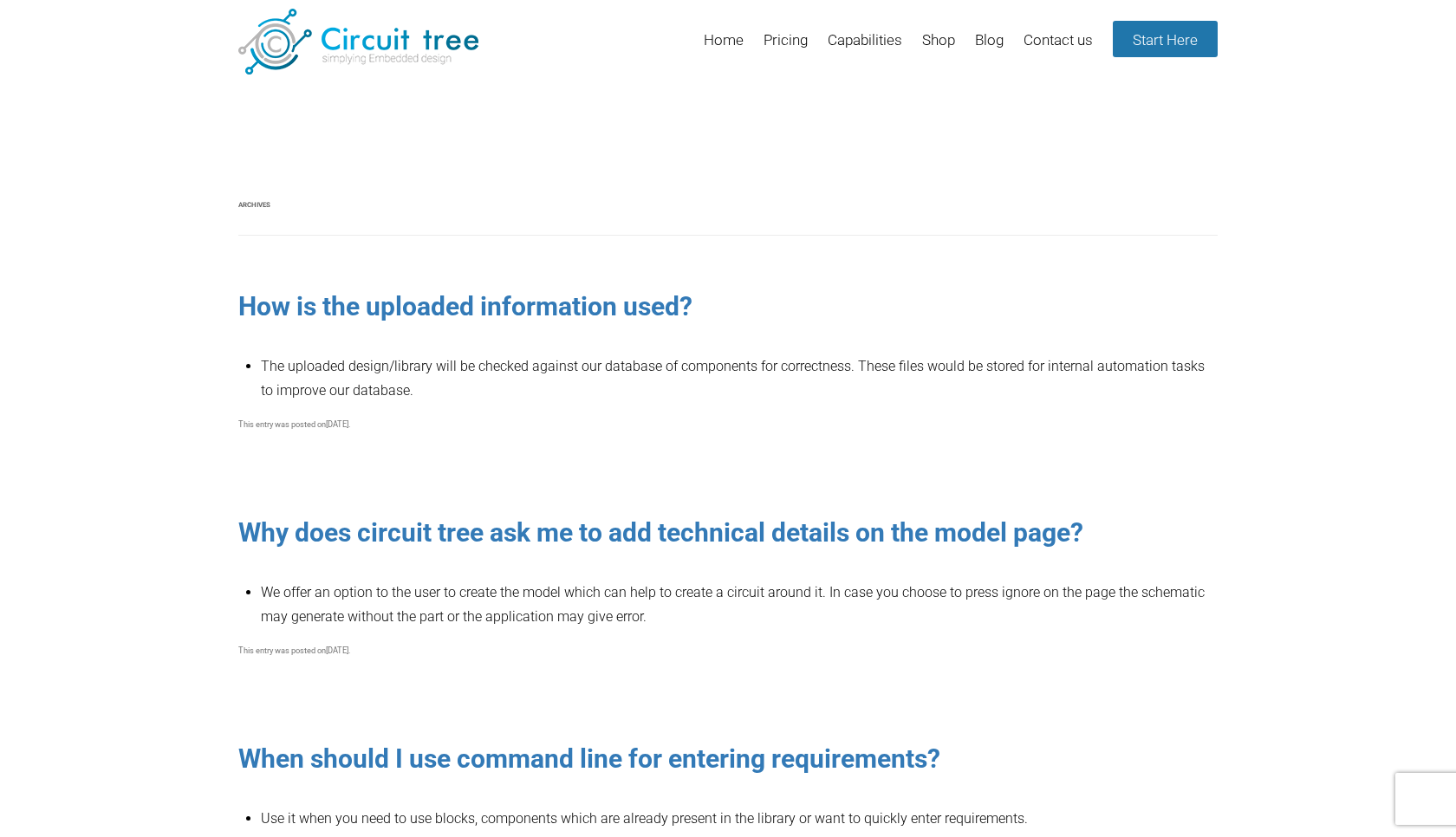
click at [372, 54] on img at bounding box center [357, 41] width 240 height 66
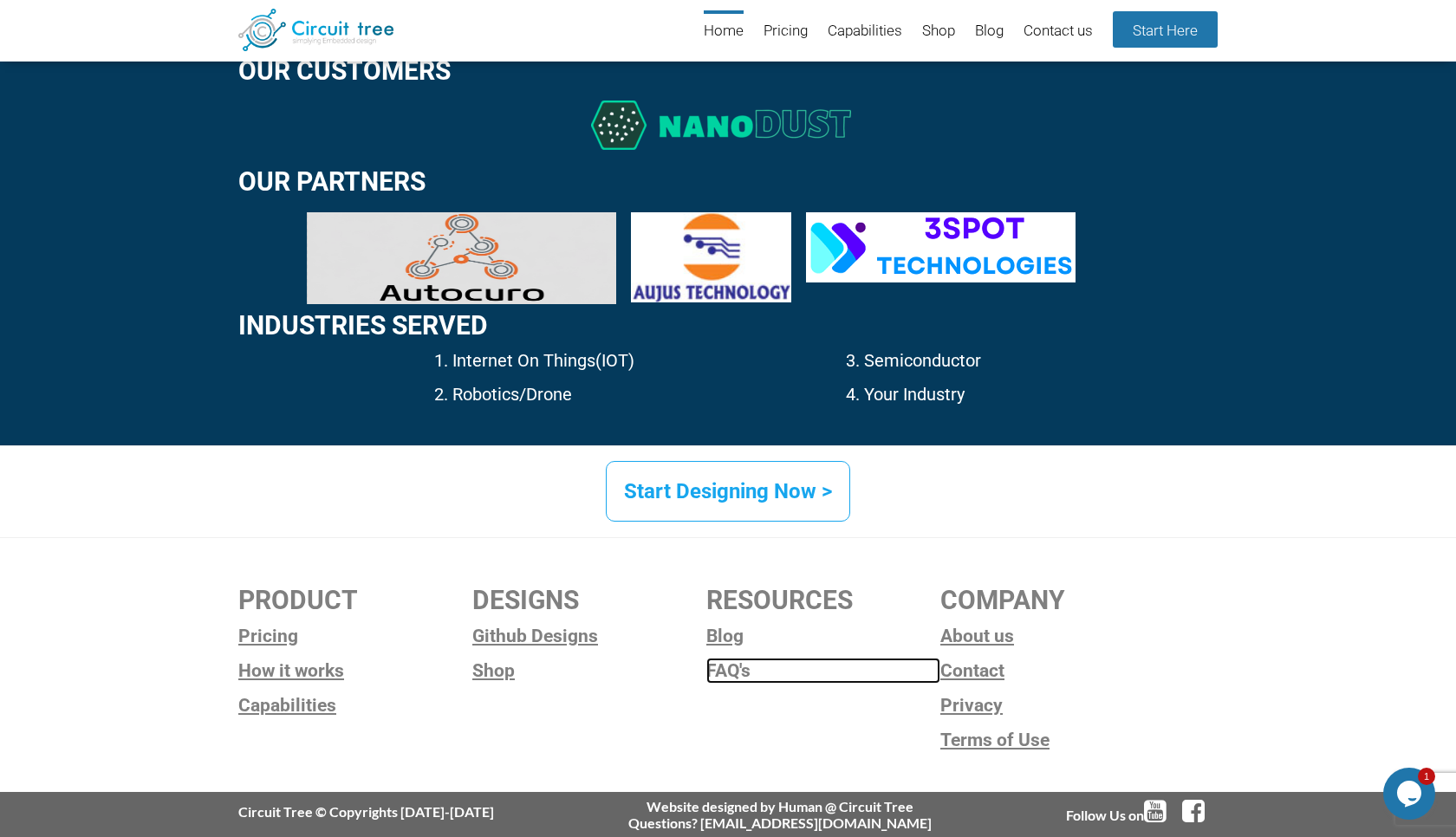
click at [736, 664] on link "FAQ's" at bounding box center [823, 671] width 234 height 26
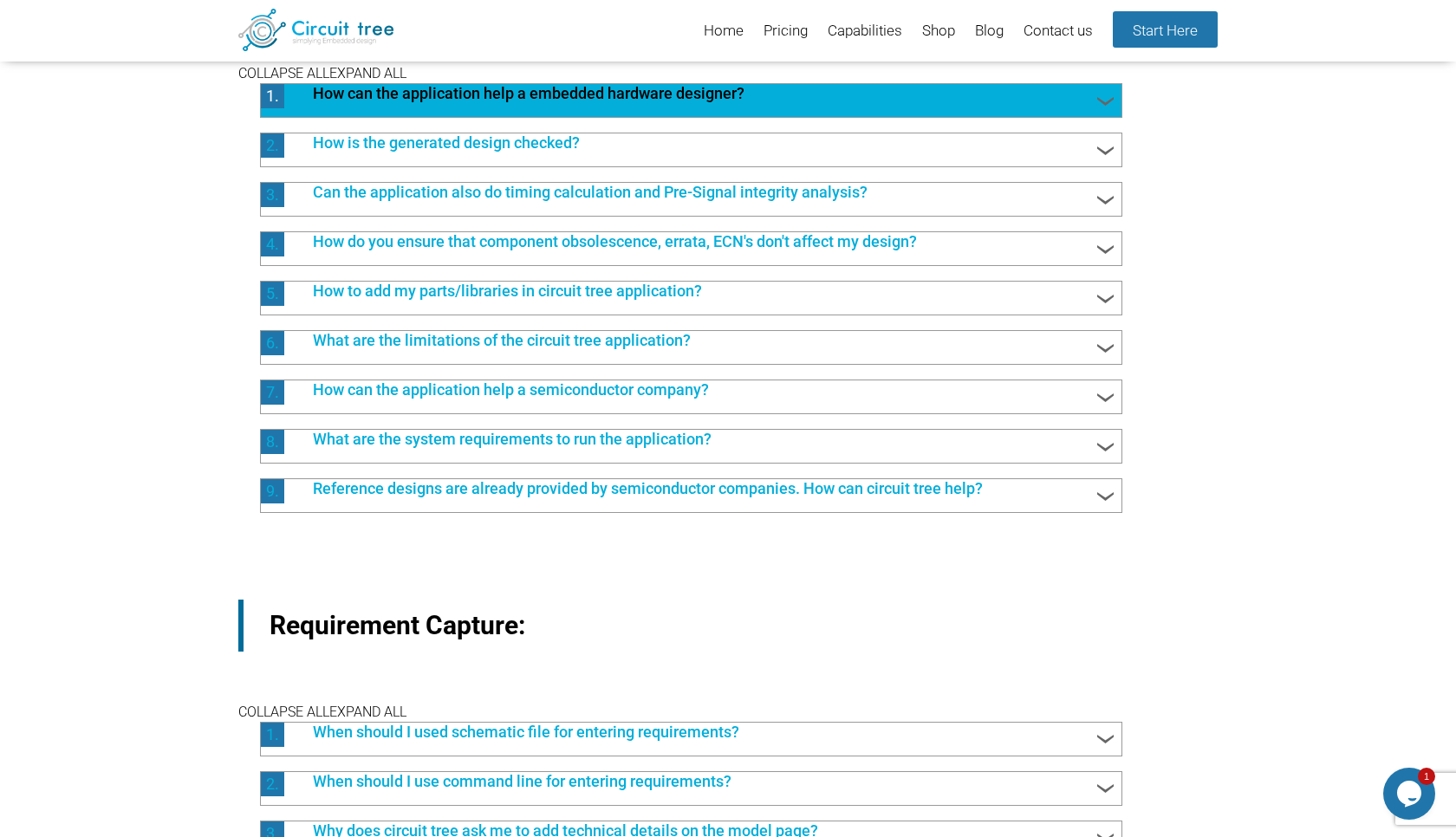
click at [690, 108] on div "1. How can the application help a embedded hardware designer?" at bounding box center [690, 100] width 863 height 35
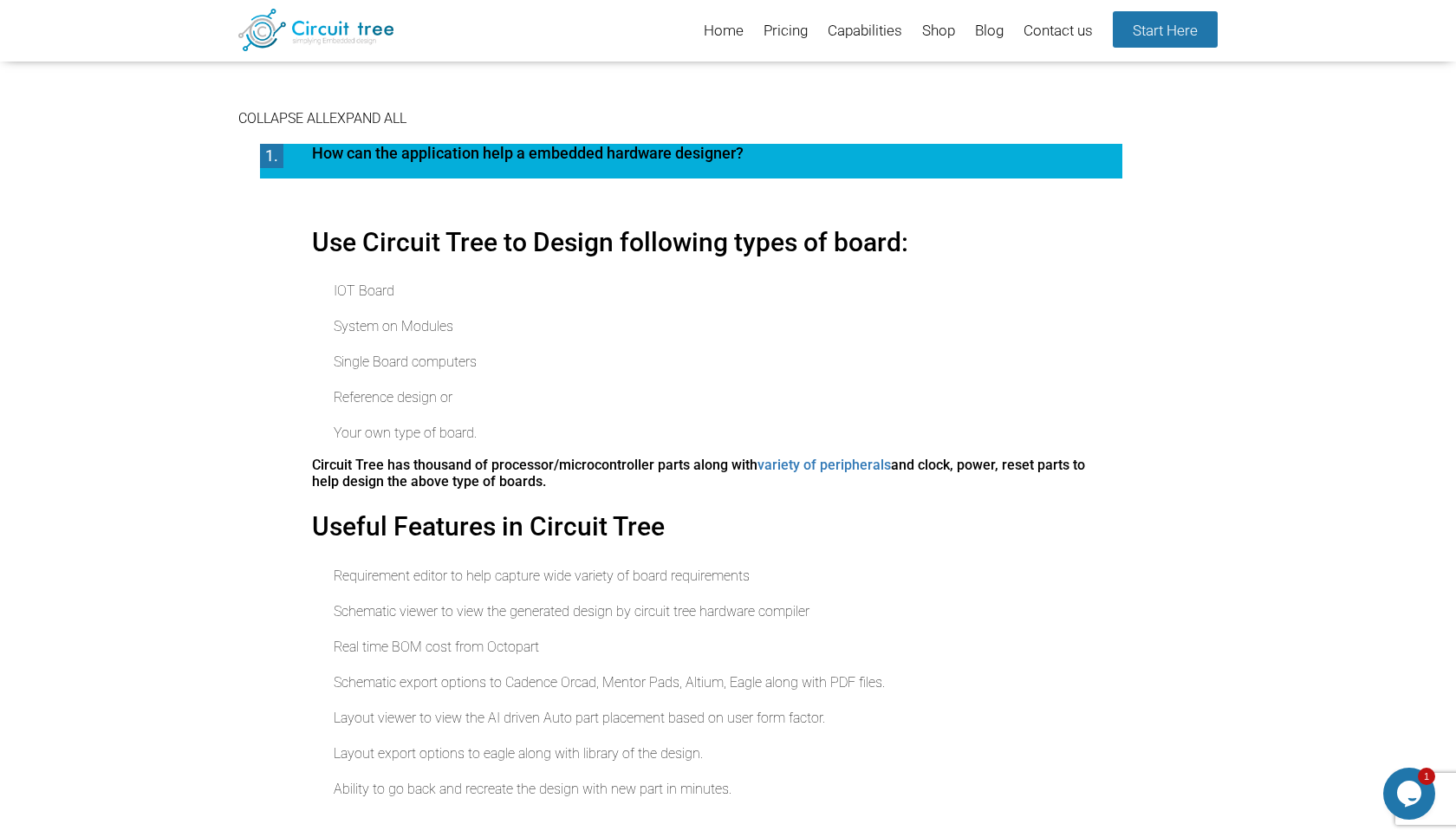
scroll to position [240, 0]
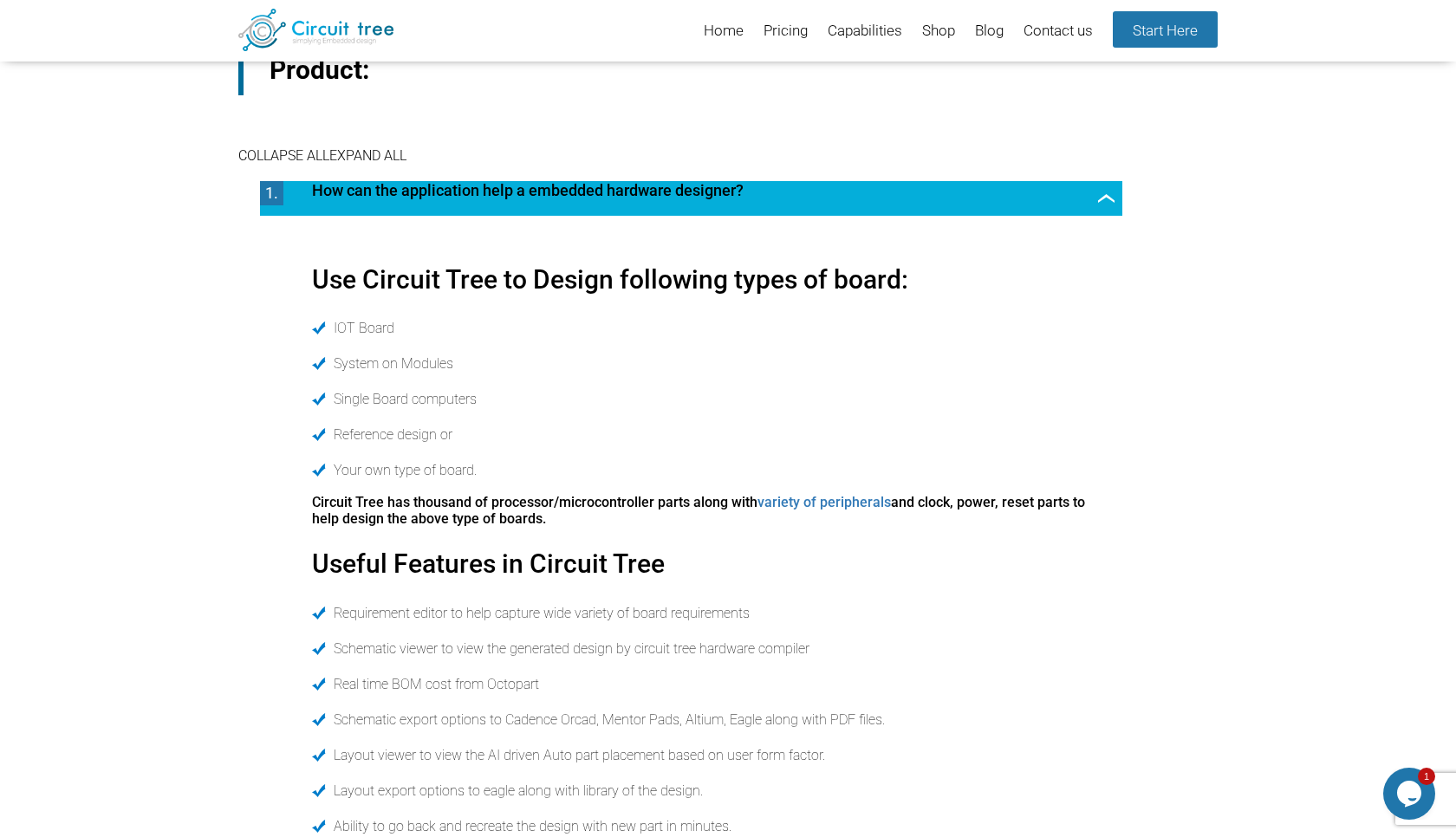
click at [703, 202] on span "How can the application help a embedded hardware designer?" at bounding box center [700, 193] width 811 height 23
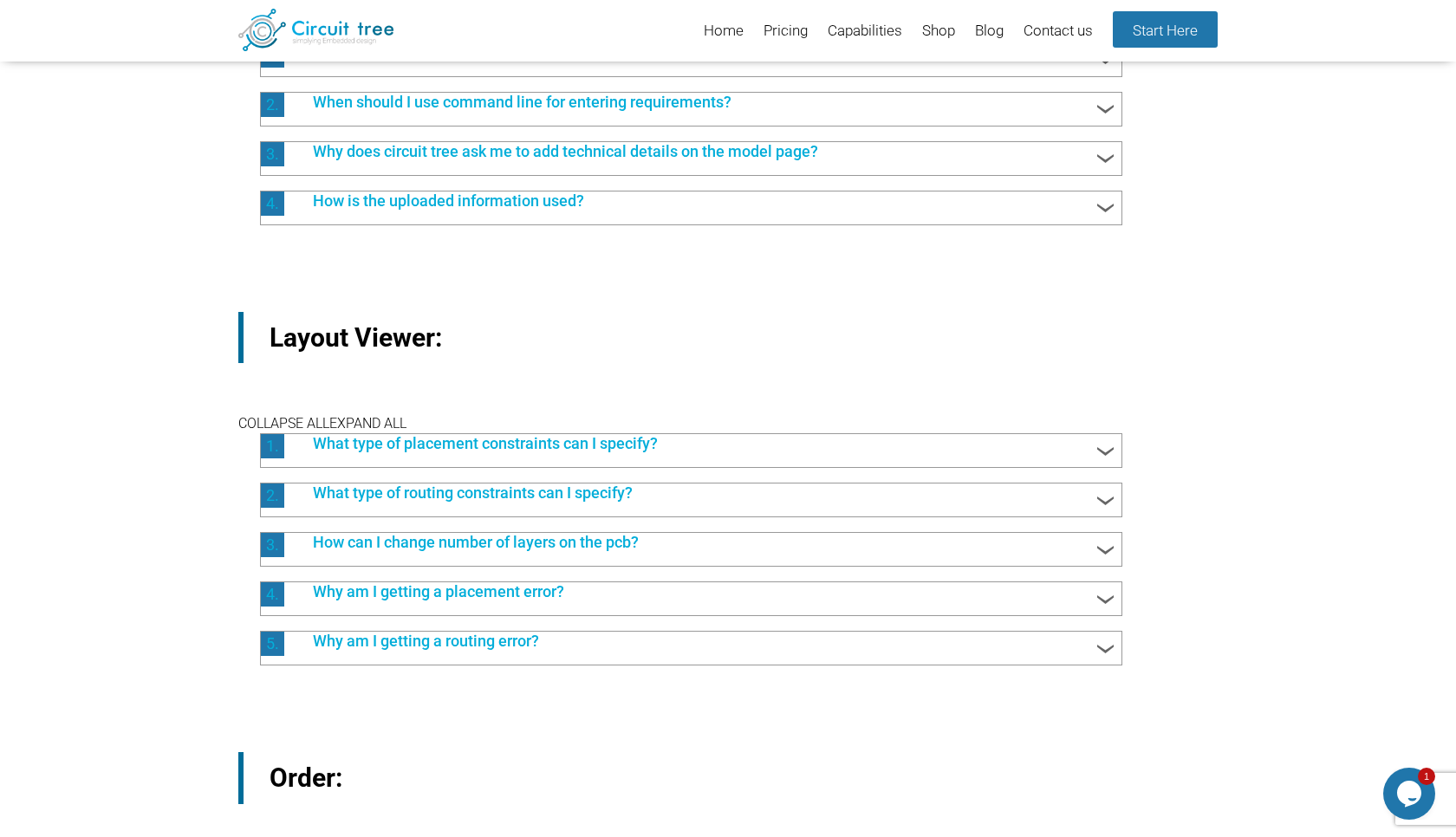
scroll to position [1012, 0]
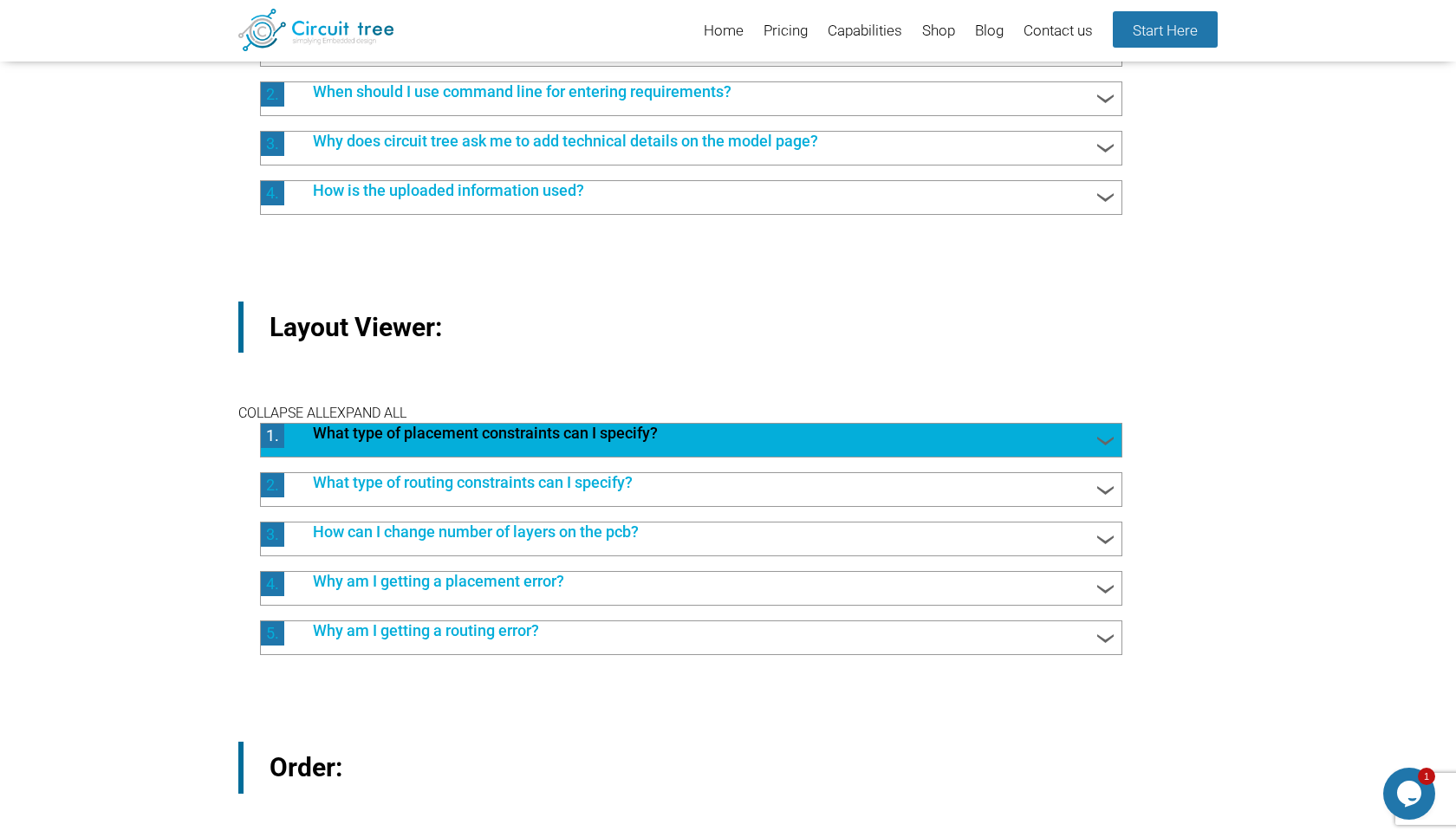
click at [694, 428] on span "What type of placement constraints can I specify?" at bounding box center [700, 435] width 809 height 23
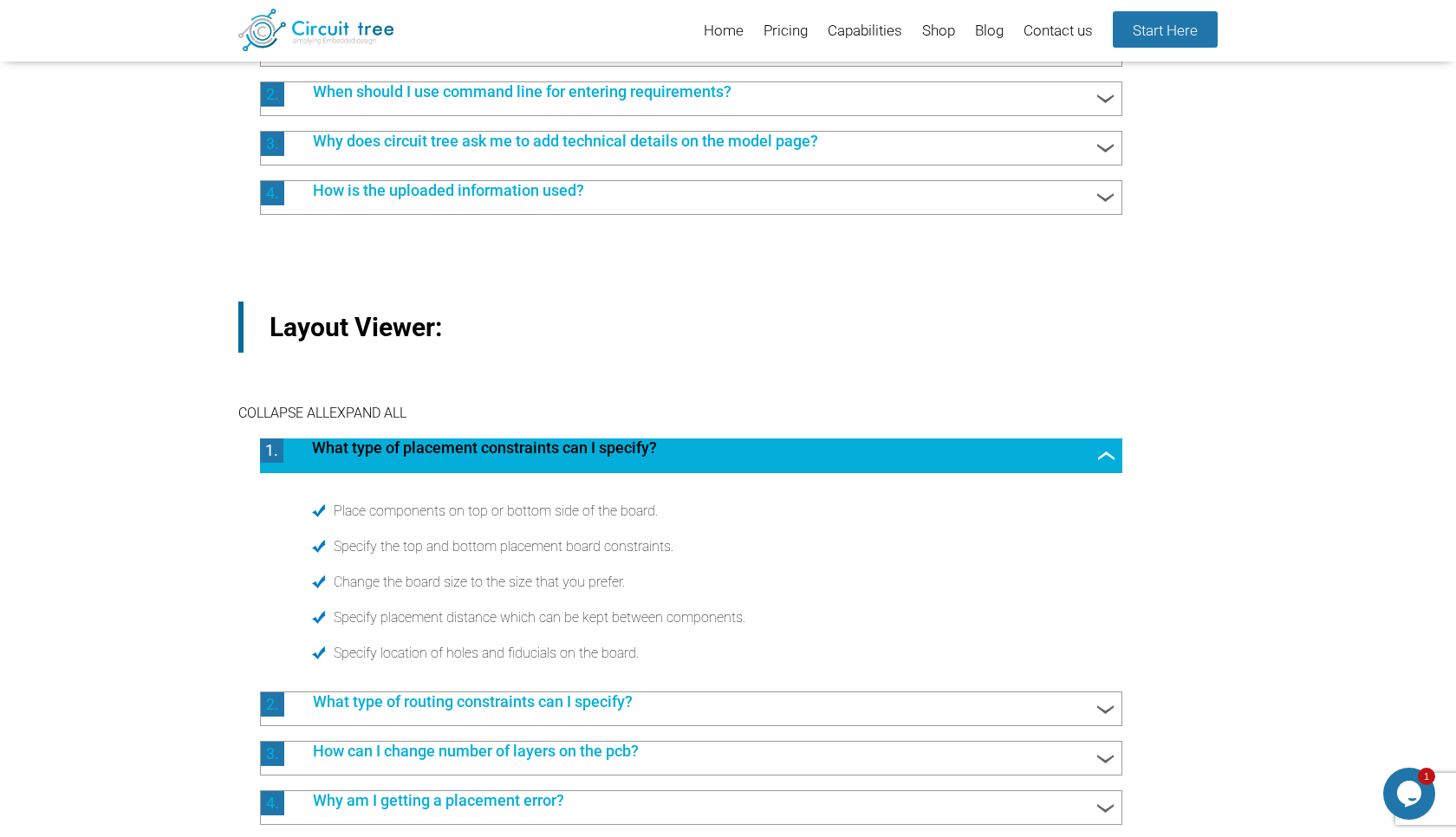
click at [695, 432] on li "1. What type of placement constraints can I specify? Place components on top or…" at bounding box center [680, 549] width 884 height 256
click at [693, 451] on span "What type of placement constraints can I specify?" at bounding box center [700, 450] width 811 height 23
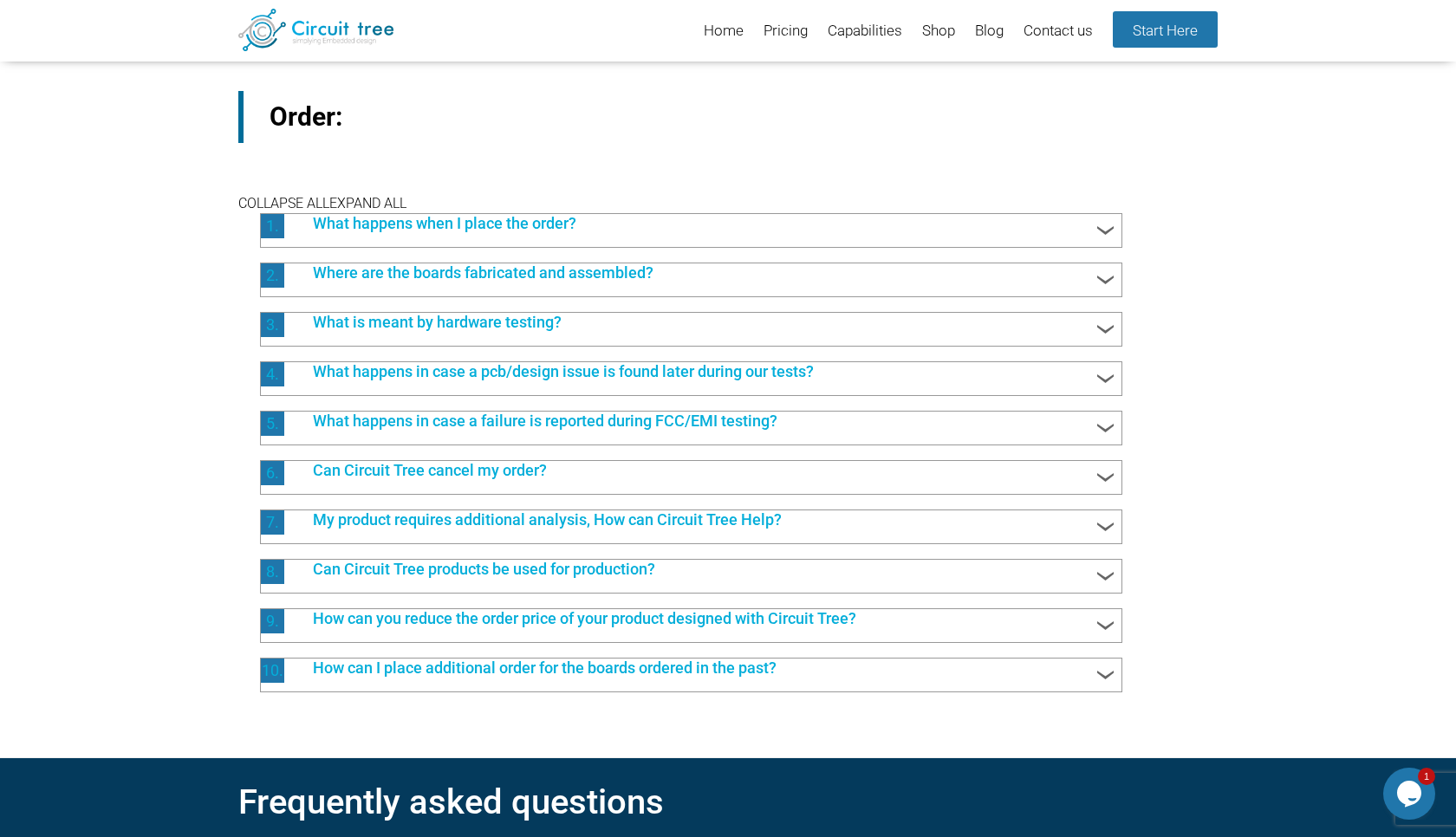
scroll to position [1719, 0]
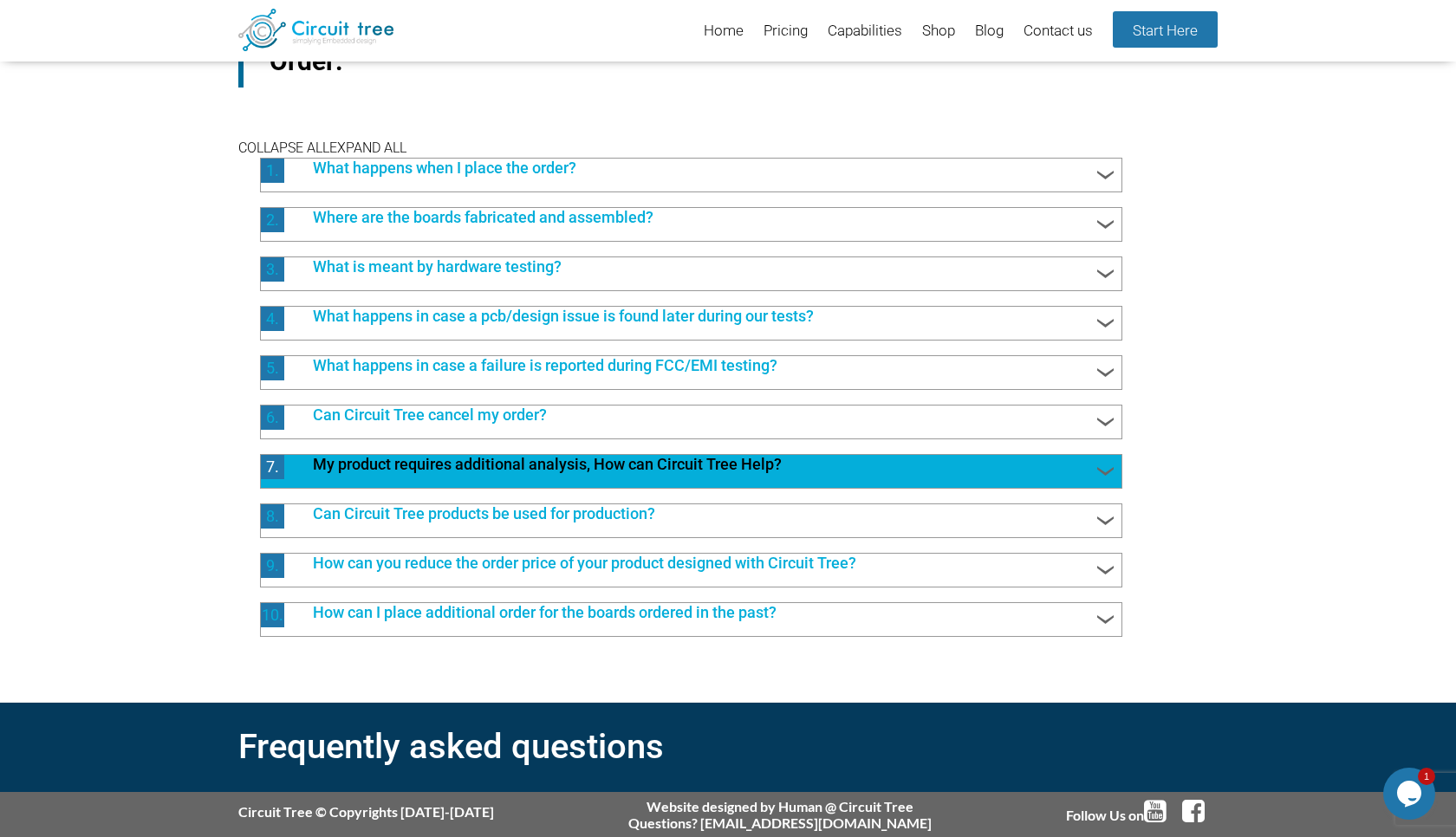
click at [698, 464] on span "My product requires additional analysis, How can Circuit Tree Help?" at bounding box center [700, 466] width 809 height 23
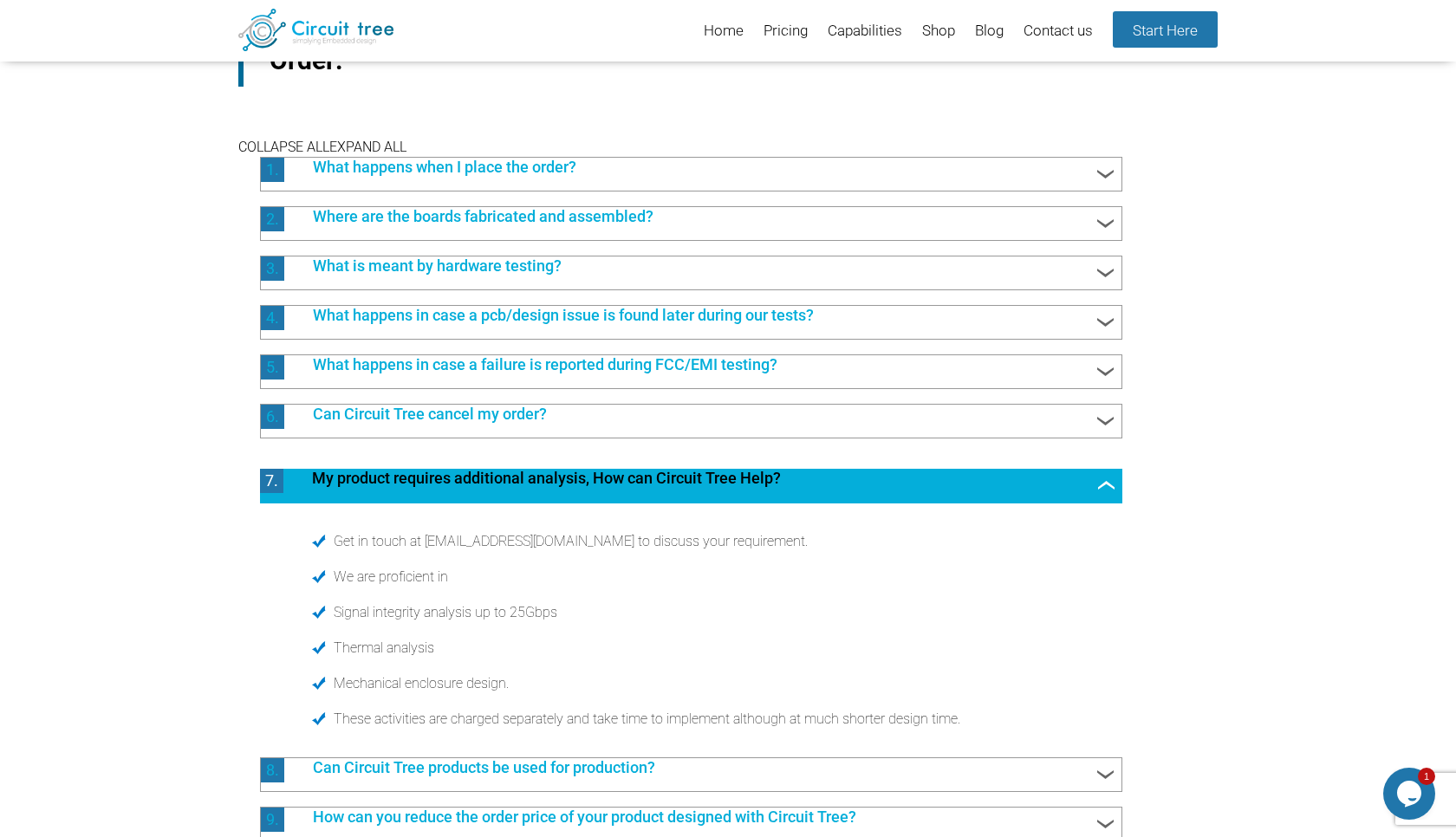
click at [693, 479] on span "My product requires additional analysis, How can Circuit Tree Help?" at bounding box center [700, 481] width 811 height 23
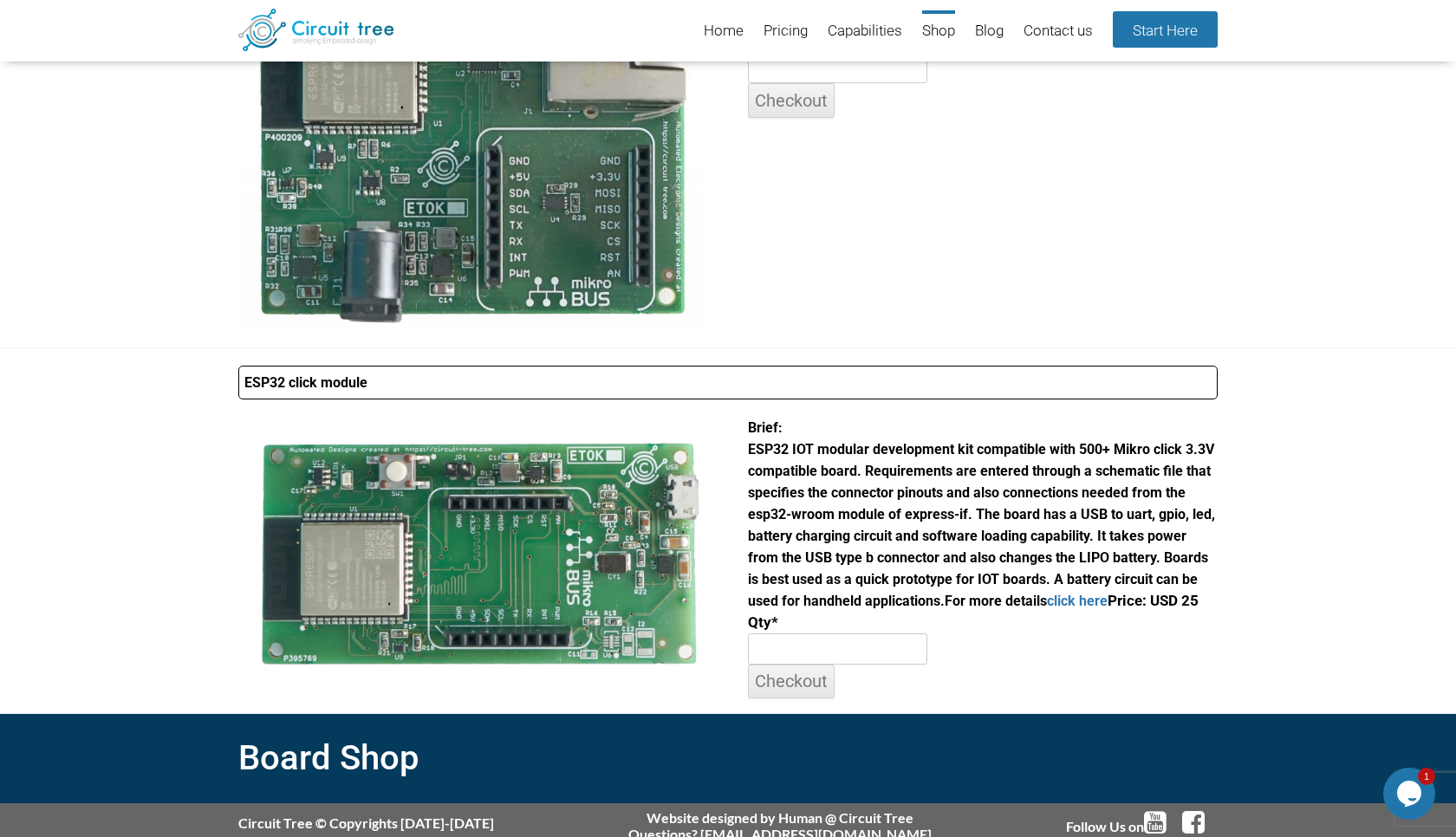
scroll to position [700, 0]
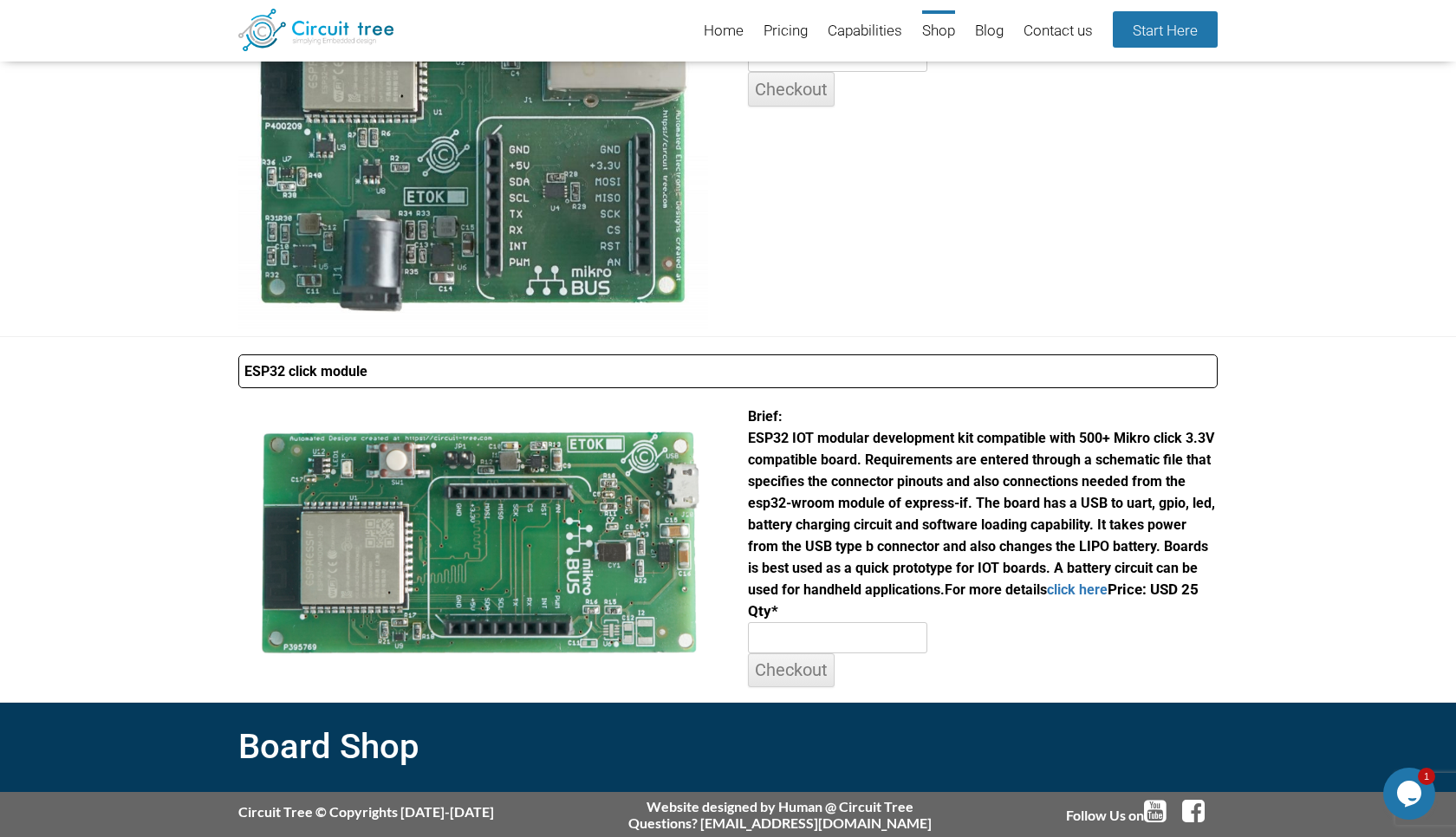
click at [780, 638] on input "number" at bounding box center [838, 638] width 181 height 31
type input "1"
click at [771, 676] on input "Checkout" at bounding box center [791, 671] width 87 height 34
click at [816, 664] on input "Checkout" at bounding box center [791, 671] width 87 height 34
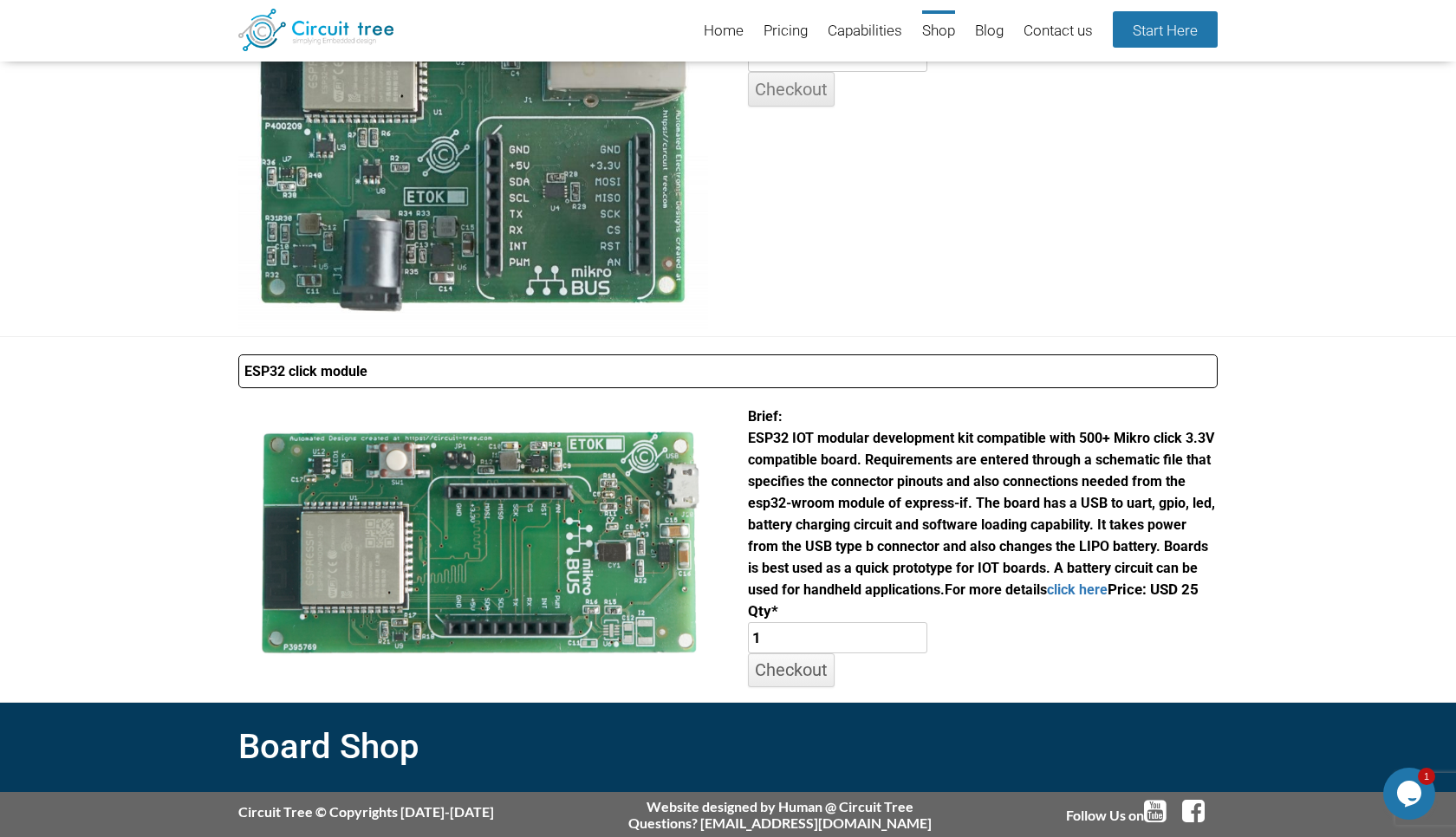
click at [816, 664] on input "Checkout" at bounding box center [791, 671] width 87 height 34
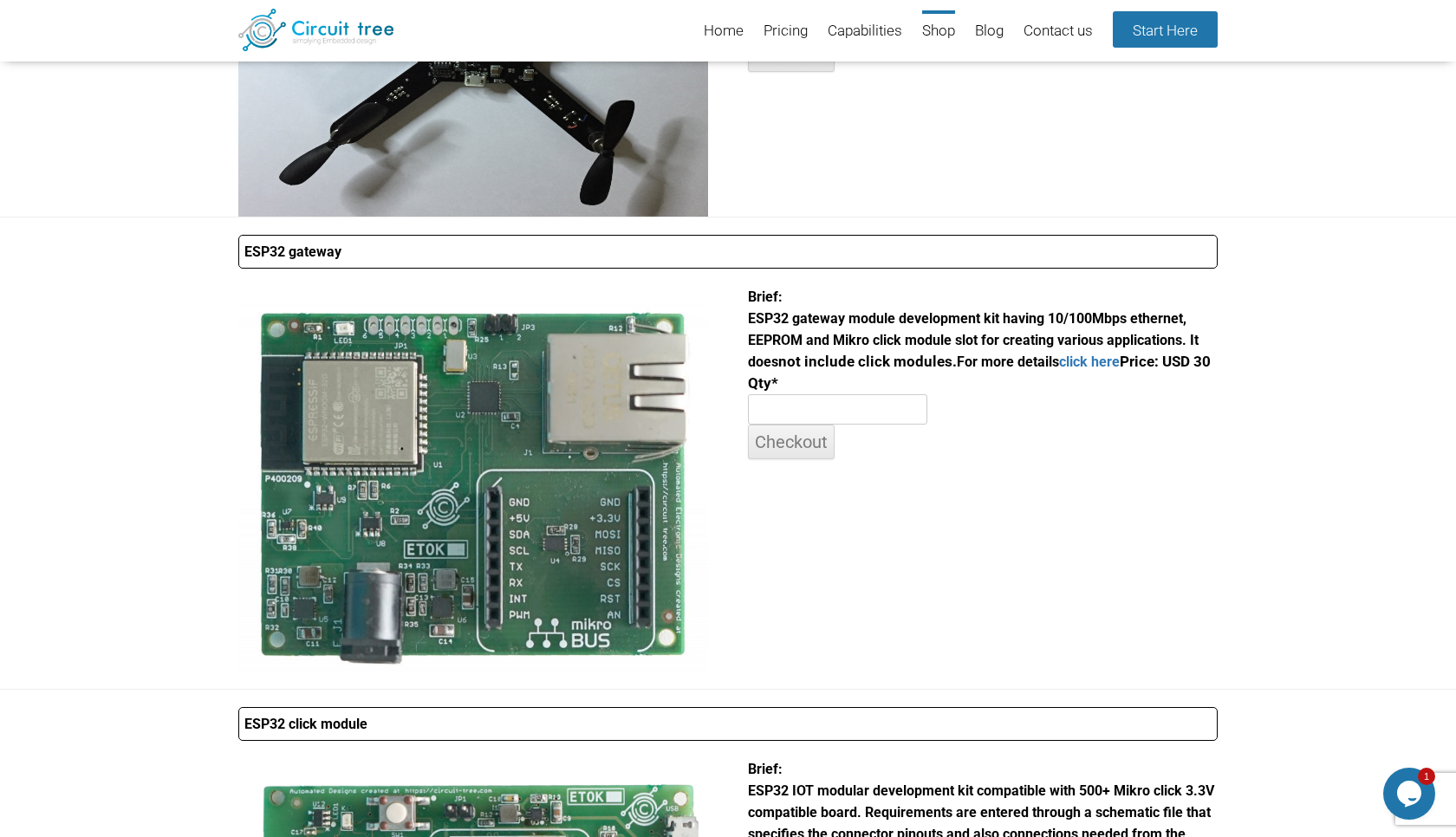
scroll to position [270, 0]
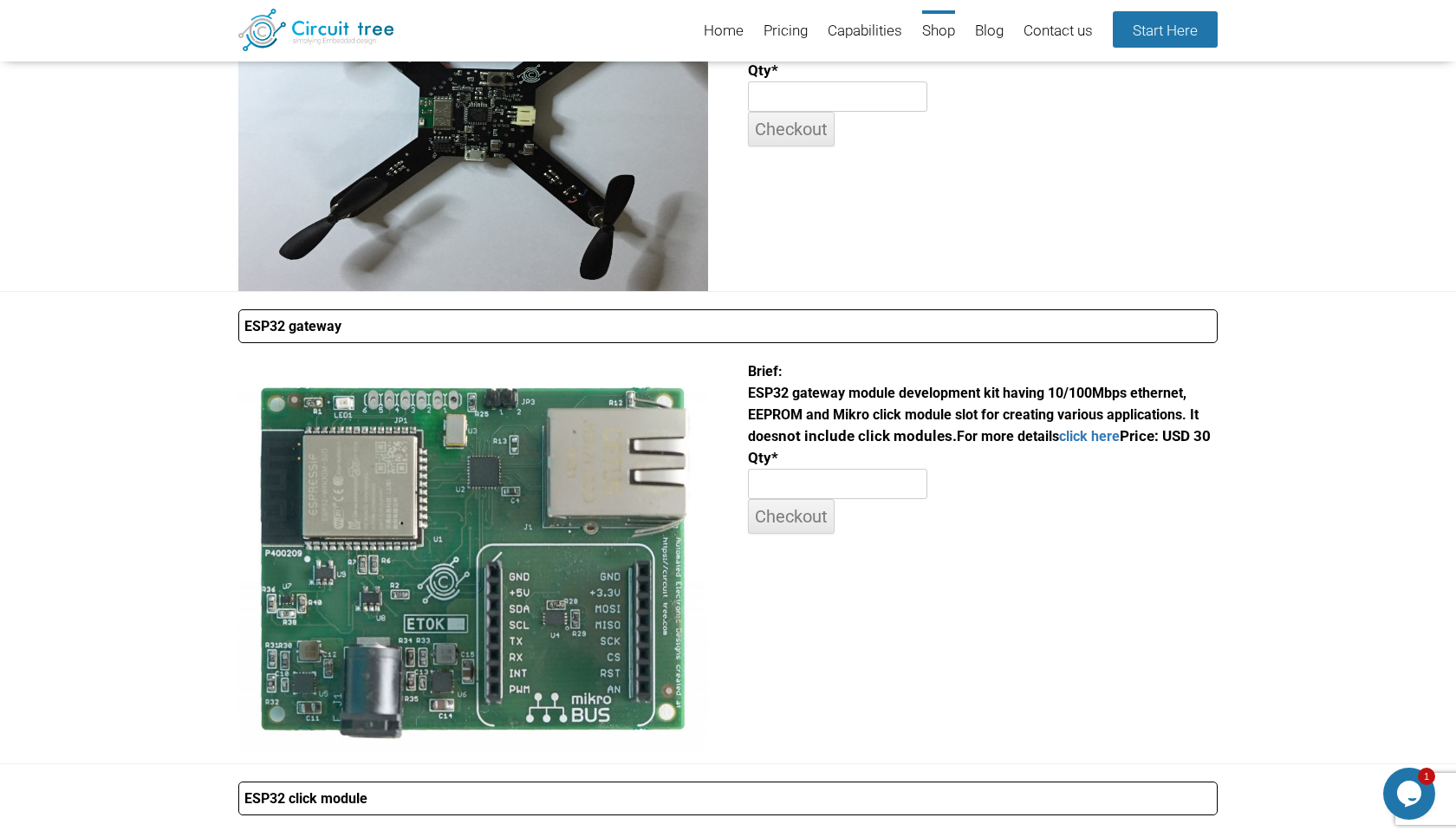
click at [805, 471] on input "number" at bounding box center [838, 484] width 181 height 31
type input "1"
click at [800, 510] on input "Checkout" at bounding box center [791, 516] width 87 height 34
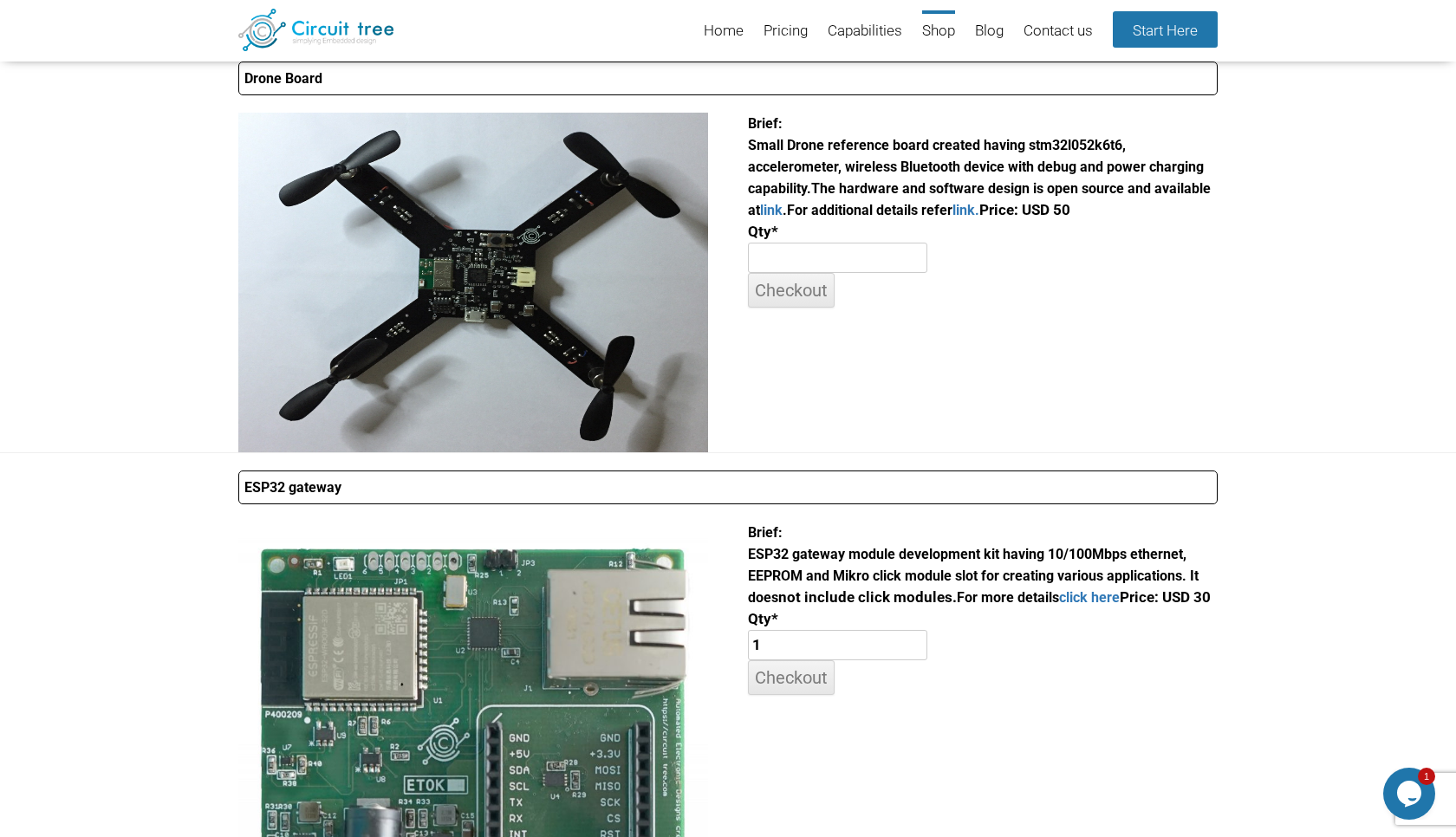
scroll to position [20, 0]
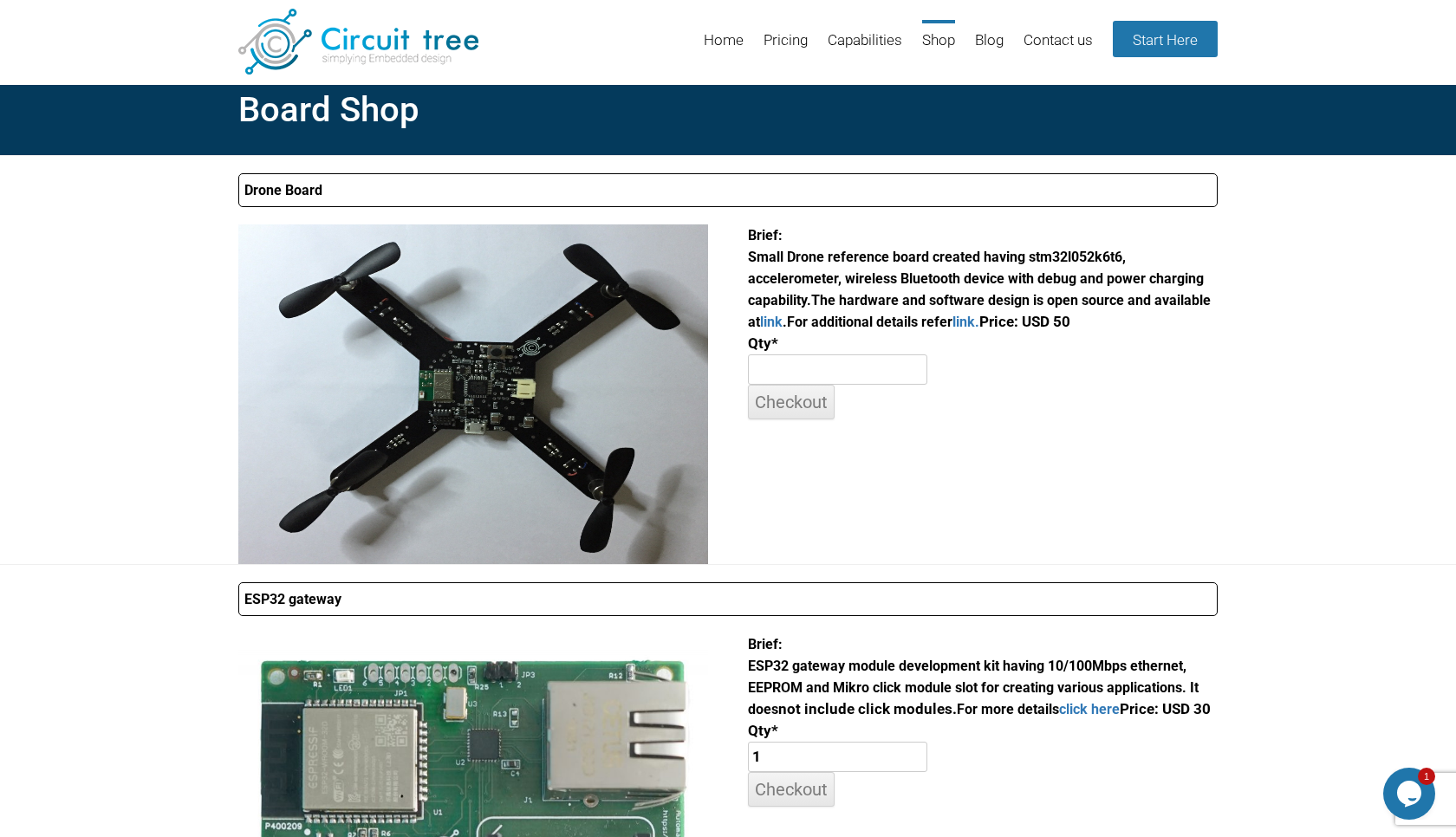
click at [796, 365] on input "number" at bounding box center [838, 370] width 181 height 31
type input "1"
click at [795, 403] on input "Checkout" at bounding box center [791, 402] width 87 height 34
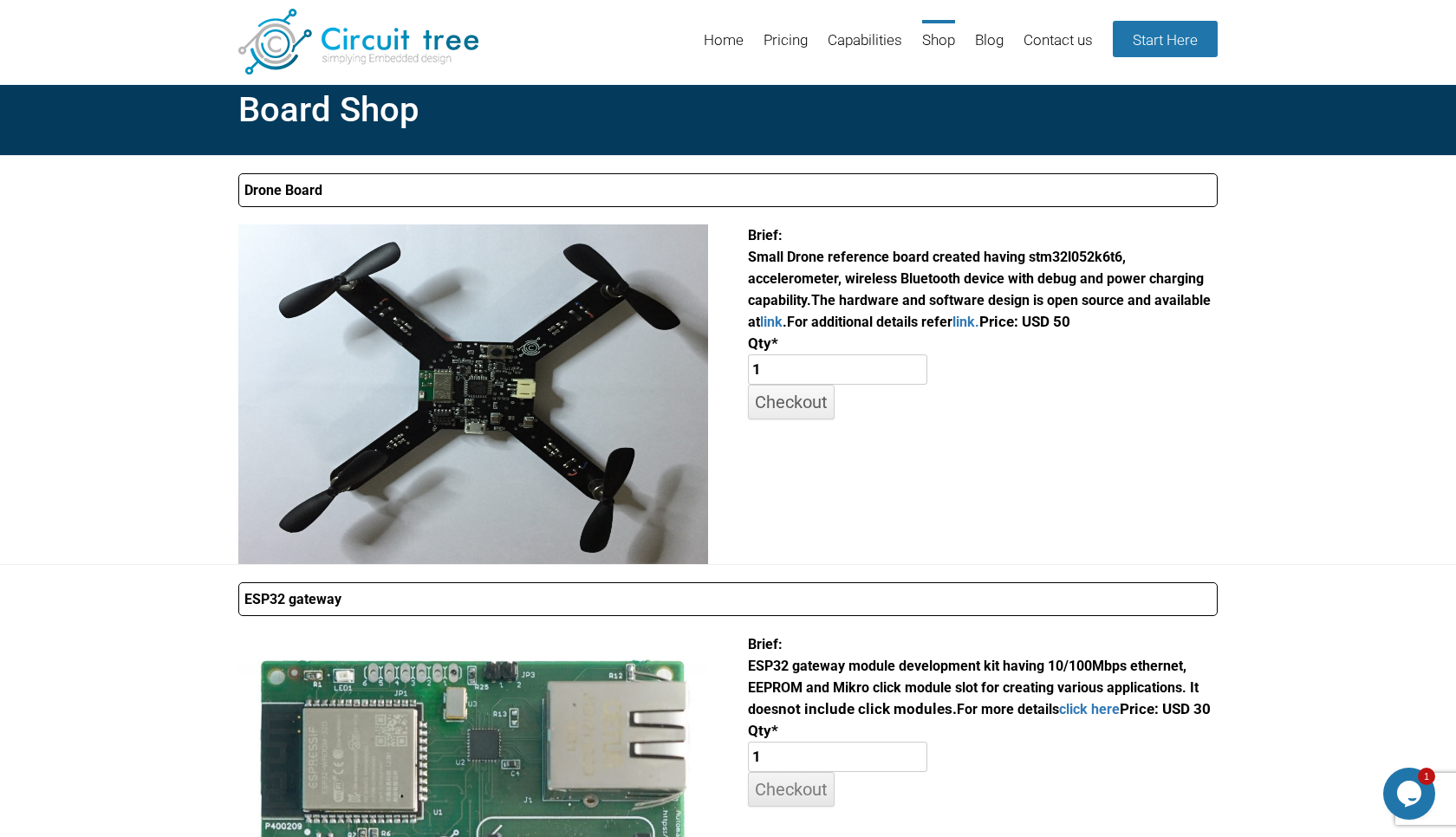
click at [795, 403] on input "Checkout" at bounding box center [791, 402] width 87 height 34
click at [820, 414] on input "Checkout" at bounding box center [791, 402] width 87 height 34
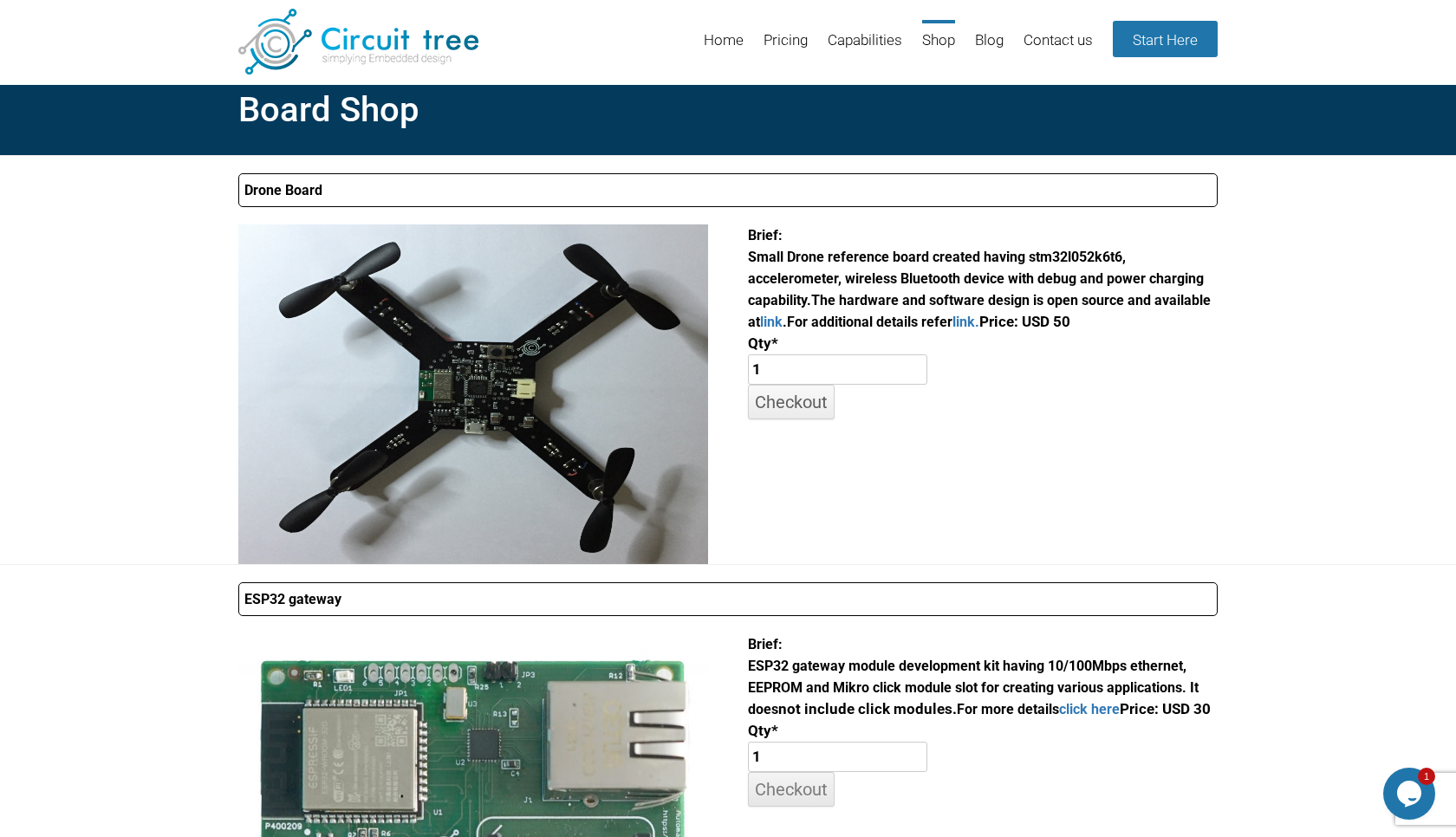
click at [820, 414] on input "Checkout" at bounding box center [791, 402] width 87 height 34
click at [408, 50] on img at bounding box center [357, 41] width 240 height 66
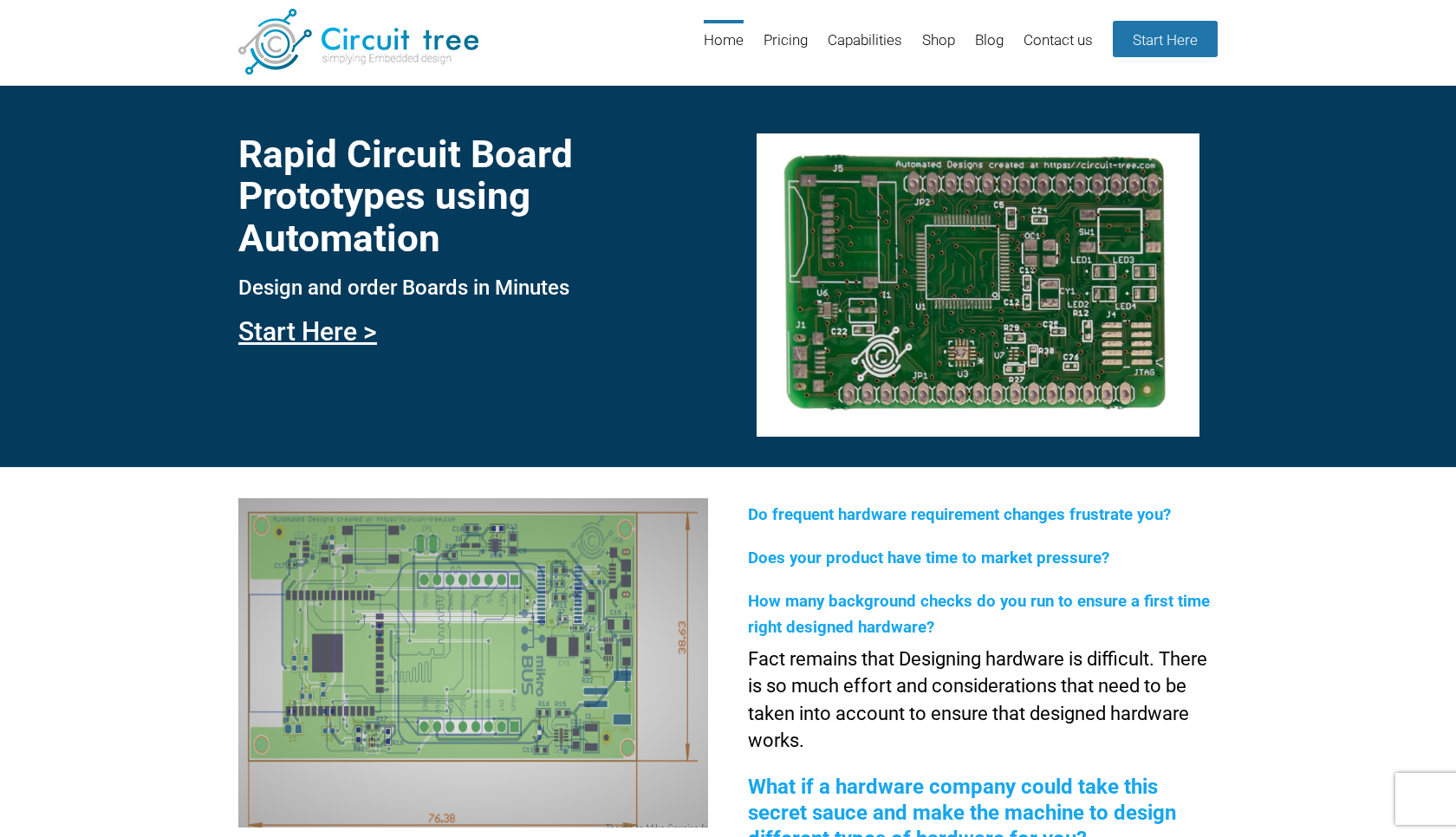
click at [957, 40] on li "Blog" at bounding box center [980, 48] width 46 height 56
click at [941, 40] on link "Shop" at bounding box center [938, 48] width 33 height 56
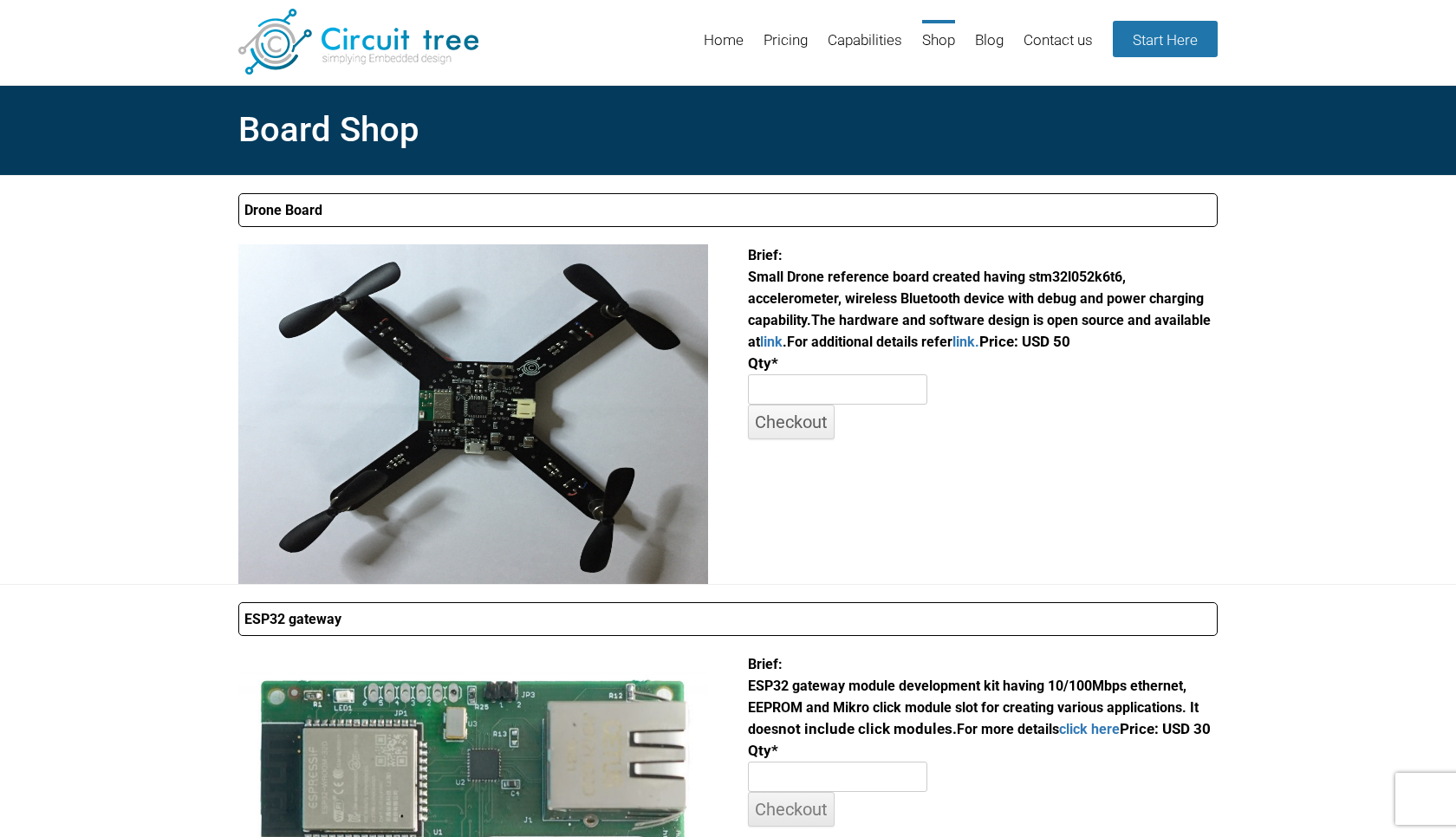
click at [779, 407] on input "Checkout" at bounding box center [791, 421] width 87 height 34
click at [801, 384] on input "number" at bounding box center [838, 389] width 181 height 31
click at [926, 391] on input "2" at bounding box center [838, 389] width 181 height 31
click at [926, 391] on input "3" at bounding box center [838, 389] width 181 height 31
click at [926, 391] on input "4" at bounding box center [838, 389] width 181 height 31
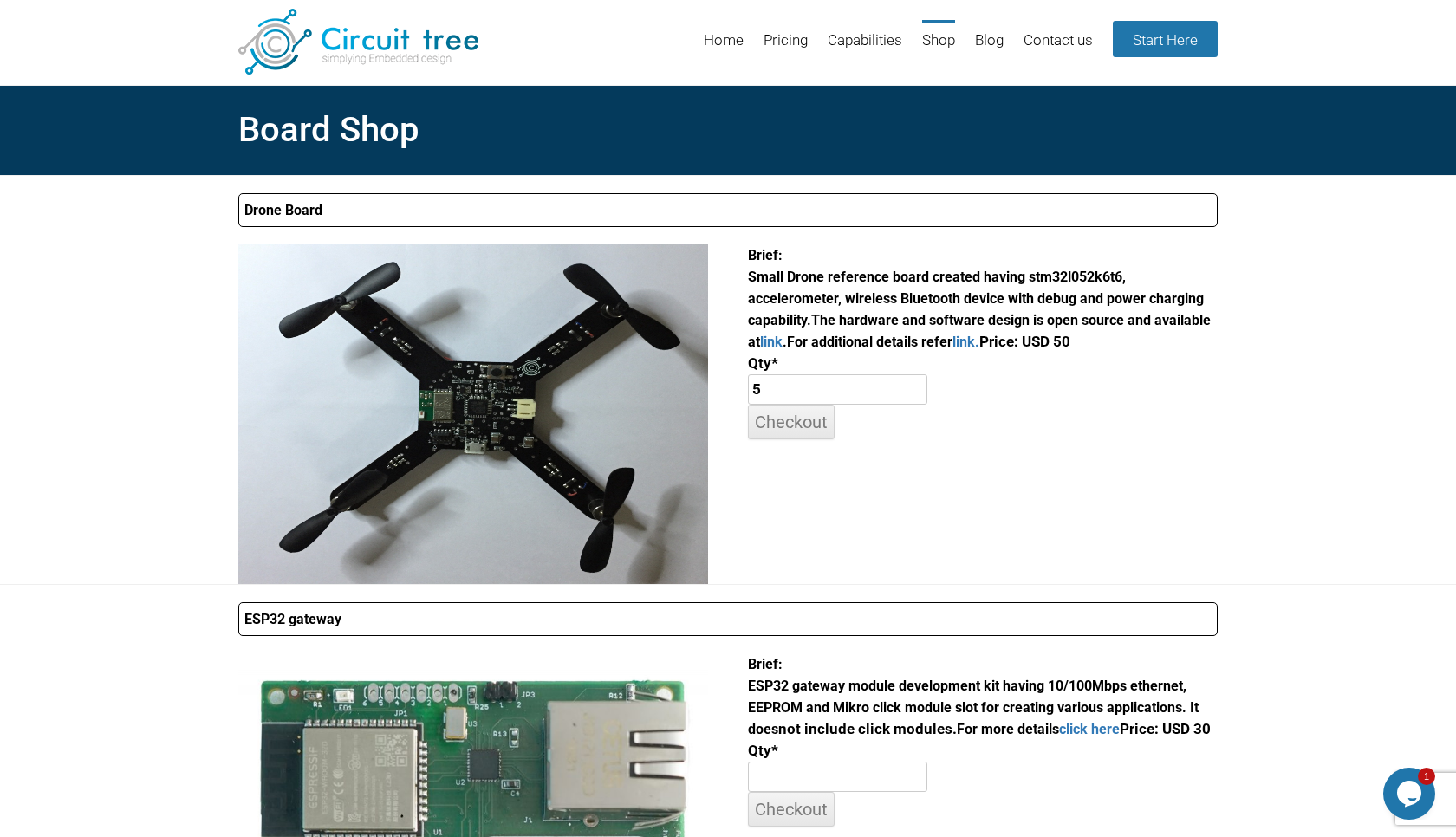
click at [926, 391] on input "5" at bounding box center [838, 389] width 181 height 31
click at [926, 391] on input "6" at bounding box center [838, 389] width 181 height 31
click at [926, 391] on input "9" at bounding box center [838, 389] width 181 height 31
click at [768, 418] on input "Checkout" at bounding box center [791, 421] width 87 height 34
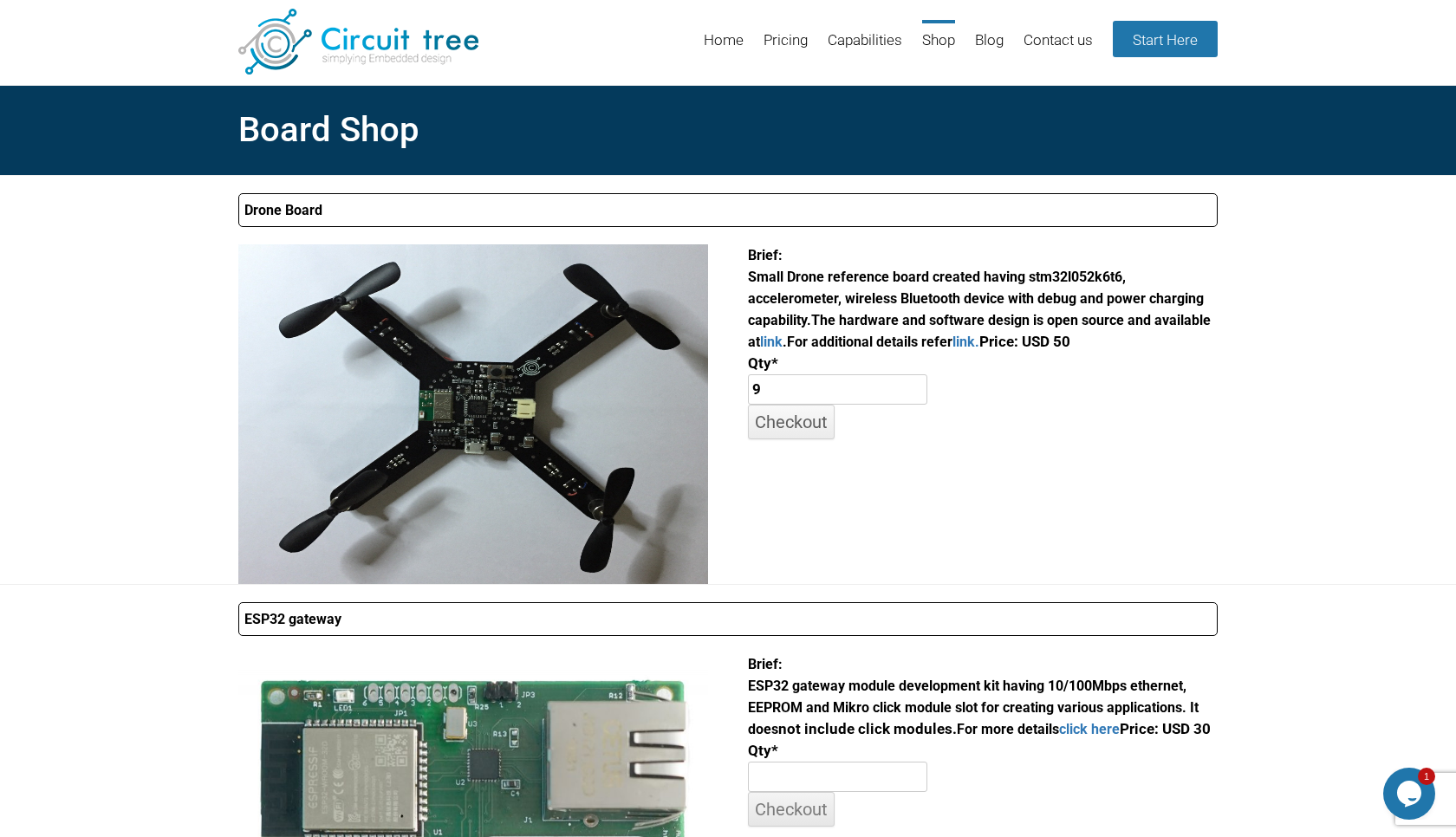
click at [768, 418] on input "Checkout" at bounding box center [791, 421] width 87 height 34
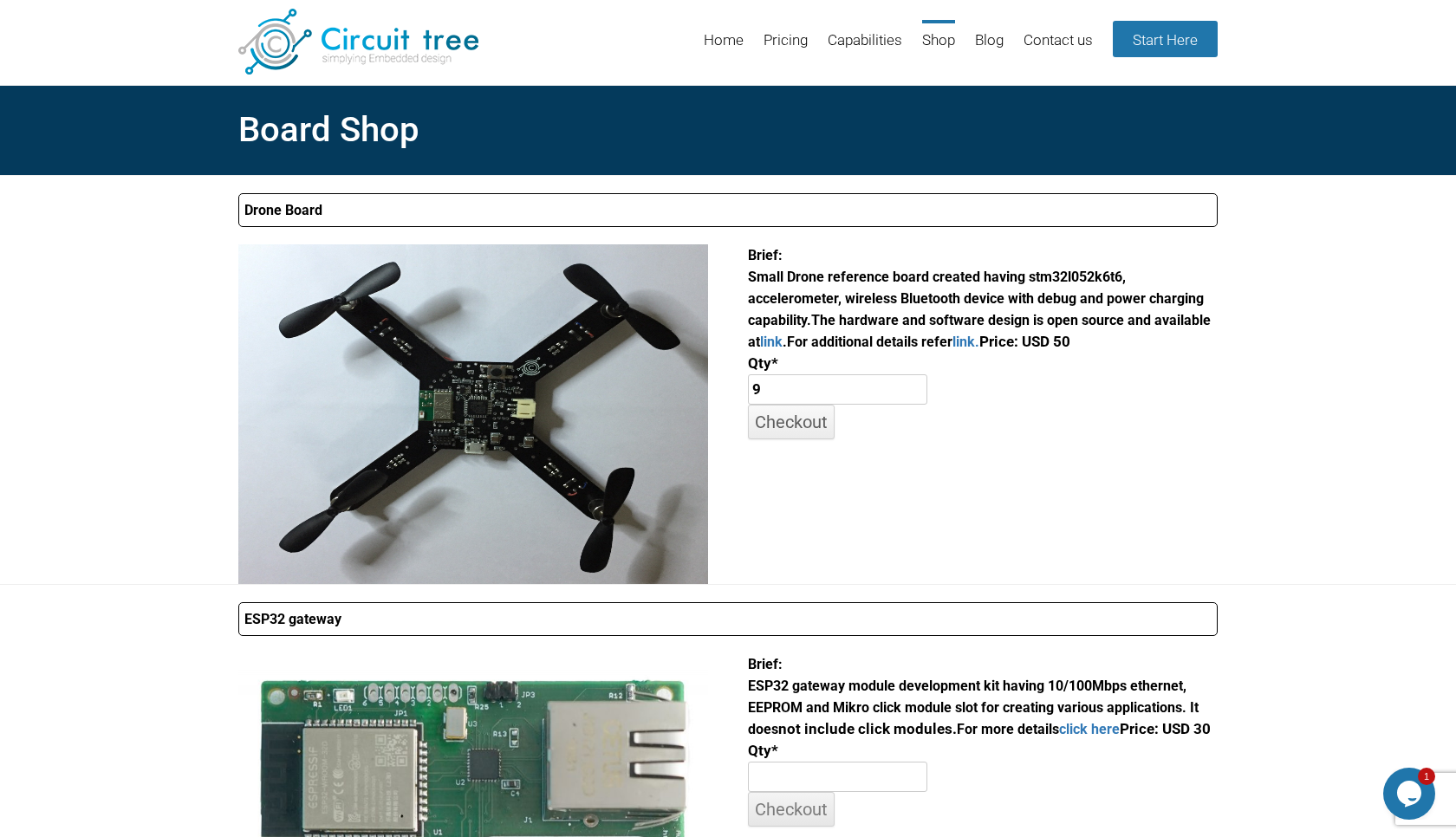
click at [768, 418] on input "Checkout" at bounding box center [791, 421] width 87 height 34
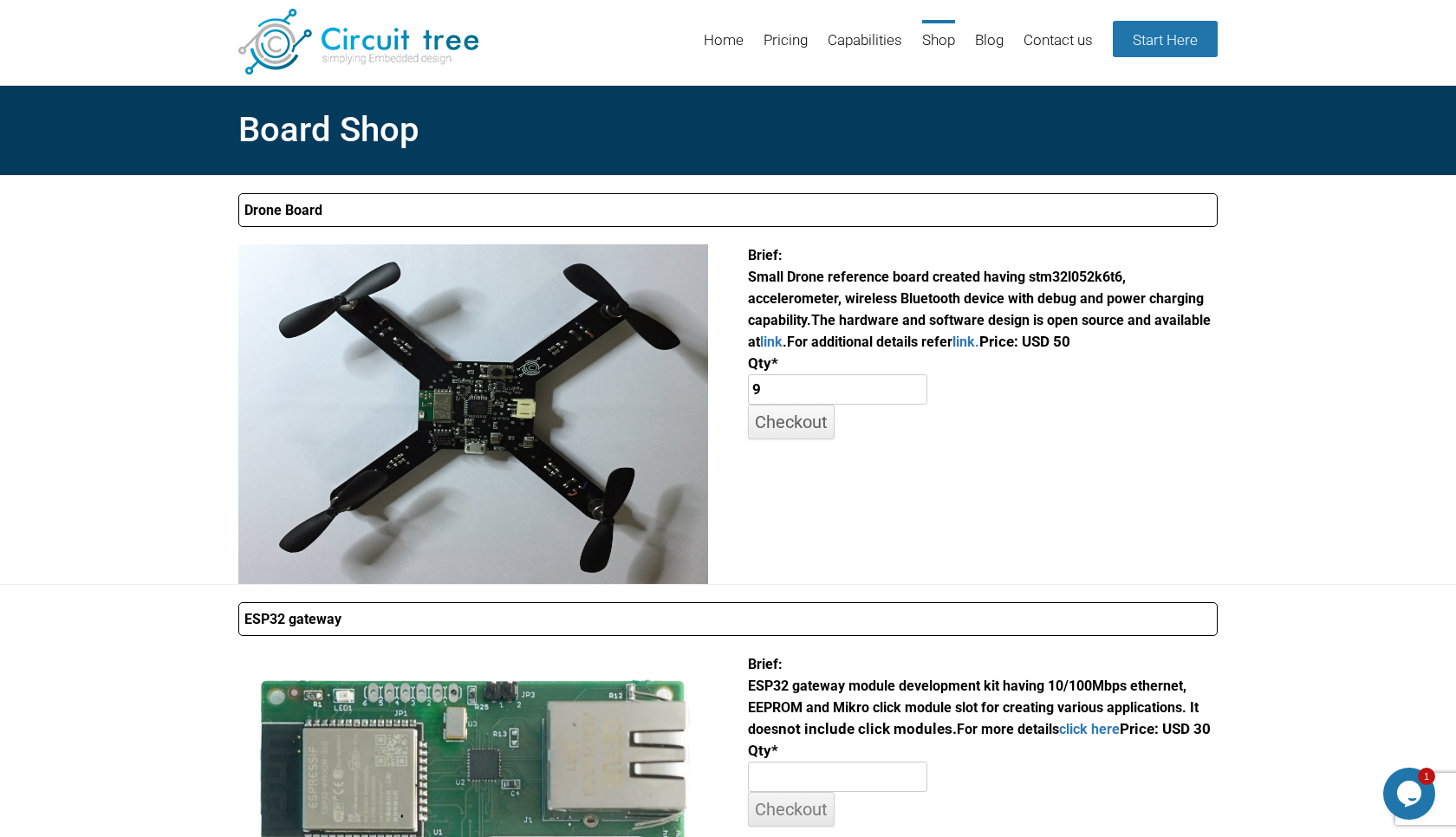
click at [768, 418] on input "Checkout" at bounding box center [791, 421] width 87 height 34
click at [926, 387] on input "10" at bounding box center [838, 389] width 181 height 31
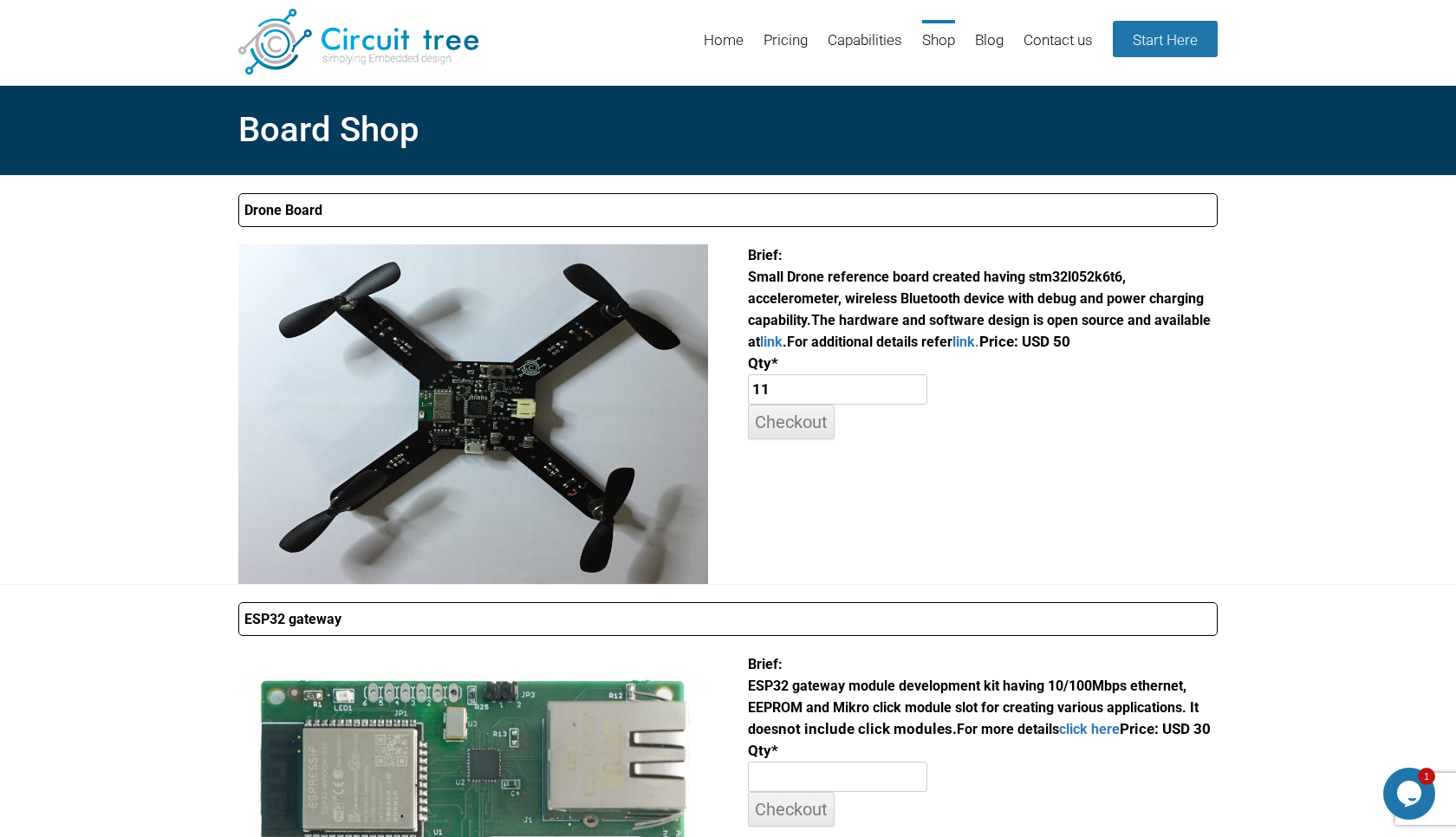
click at [926, 387] on input "11" at bounding box center [838, 389] width 181 height 31
click at [926, 387] on input "12" at bounding box center [838, 389] width 181 height 31
type input "13"
click at [926, 387] on input "13" at bounding box center [838, 389] width 181 height 31
click at [800, 423] on input "Checkout" at bounding box center [791, 421] width 87 height 34
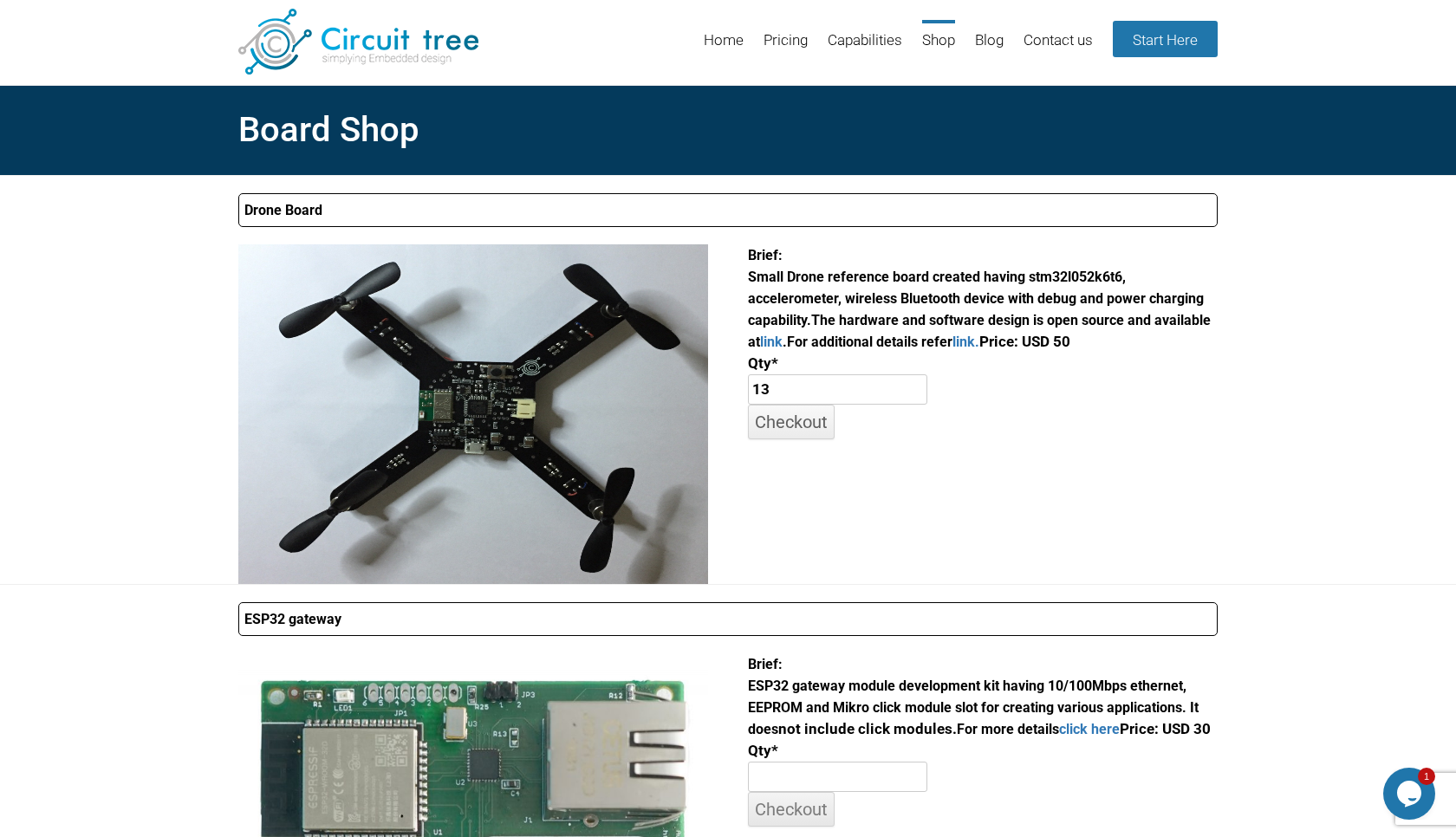
click at [800, 423] on input "Checkout" at bounding box center [791, 421] width 87 height 34
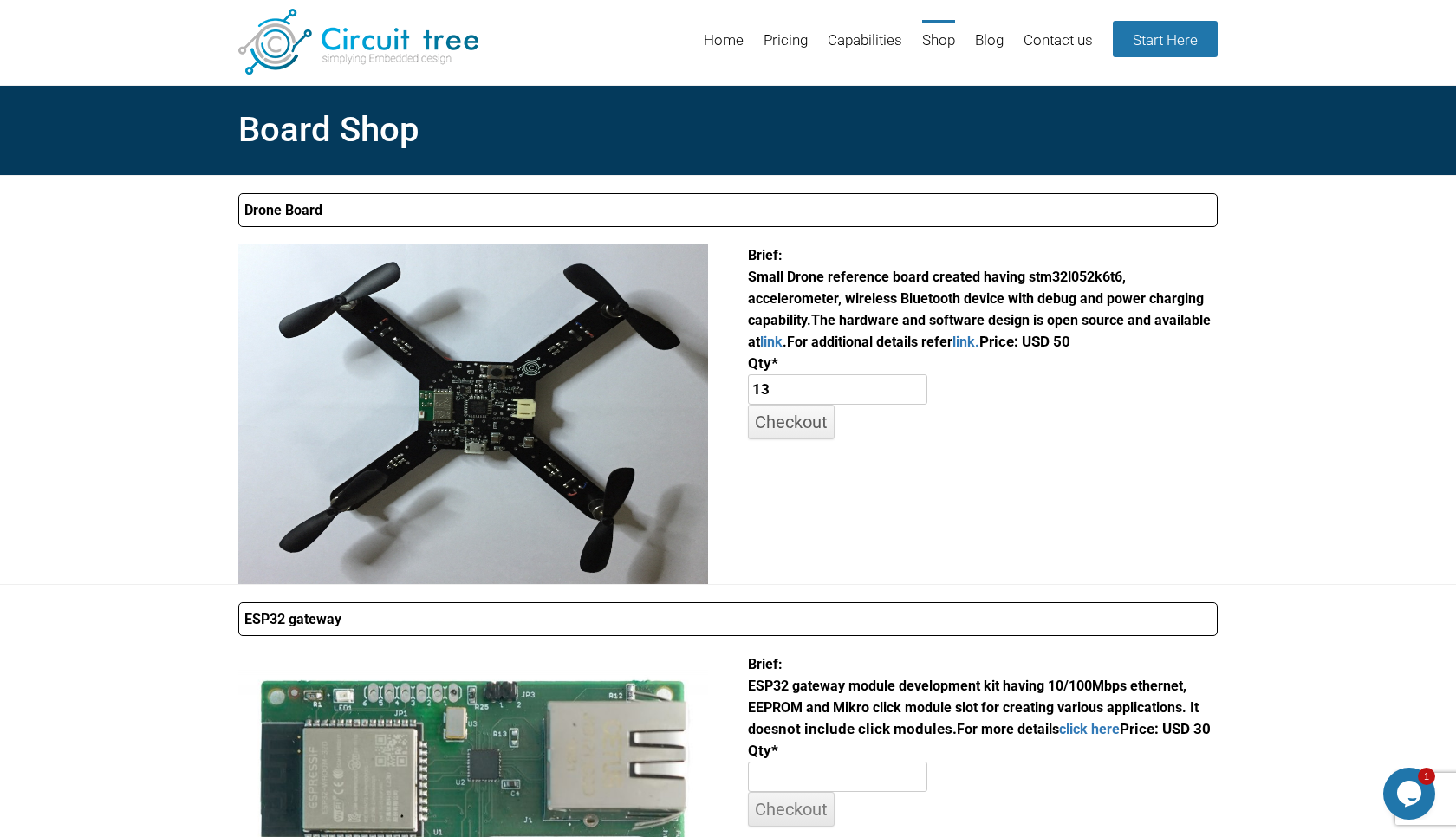
click at [800, 423] on input "Checkout" at bounding box center [791, 421] width 87 height 34
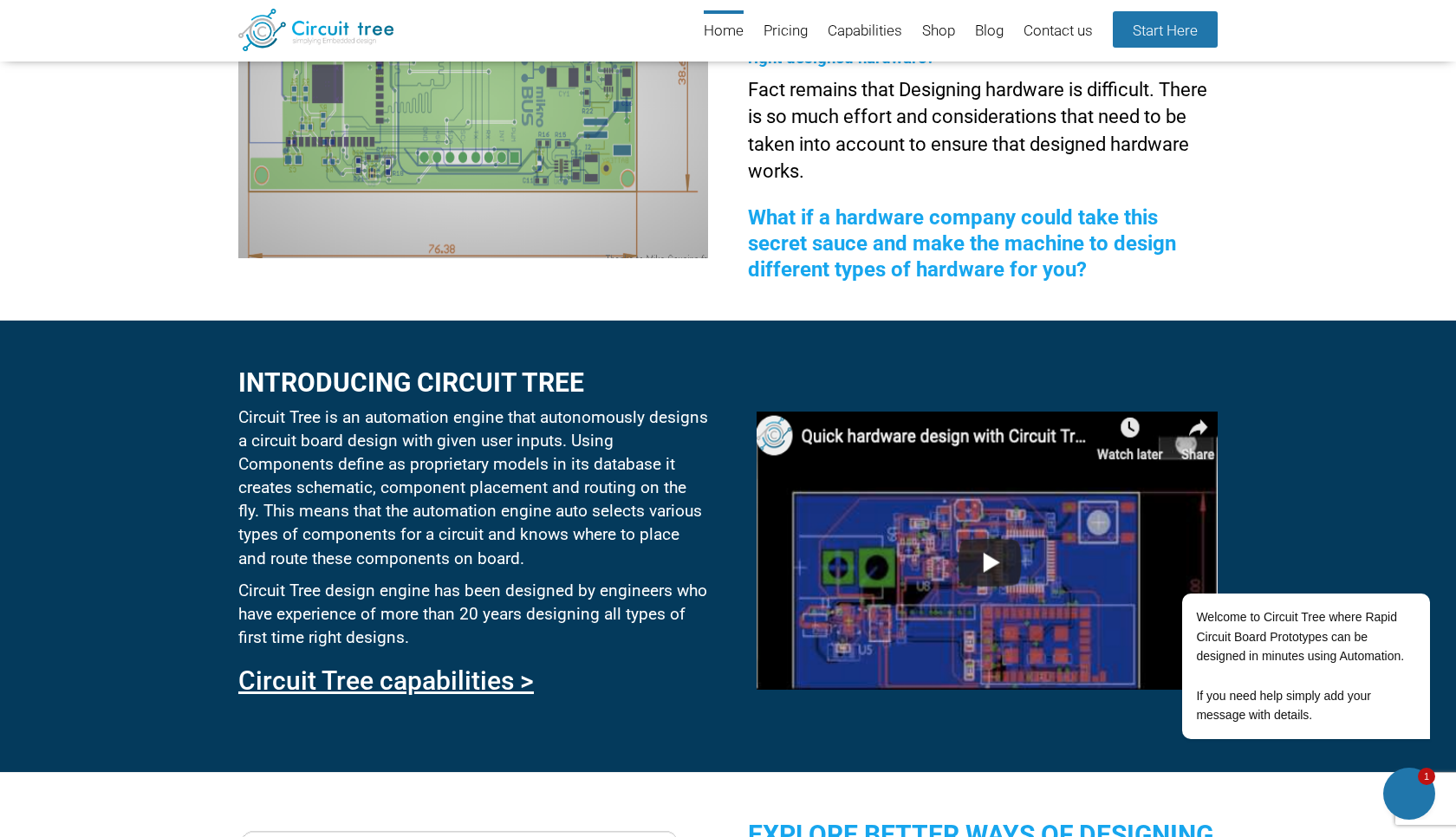
scroll to position [362, 0]
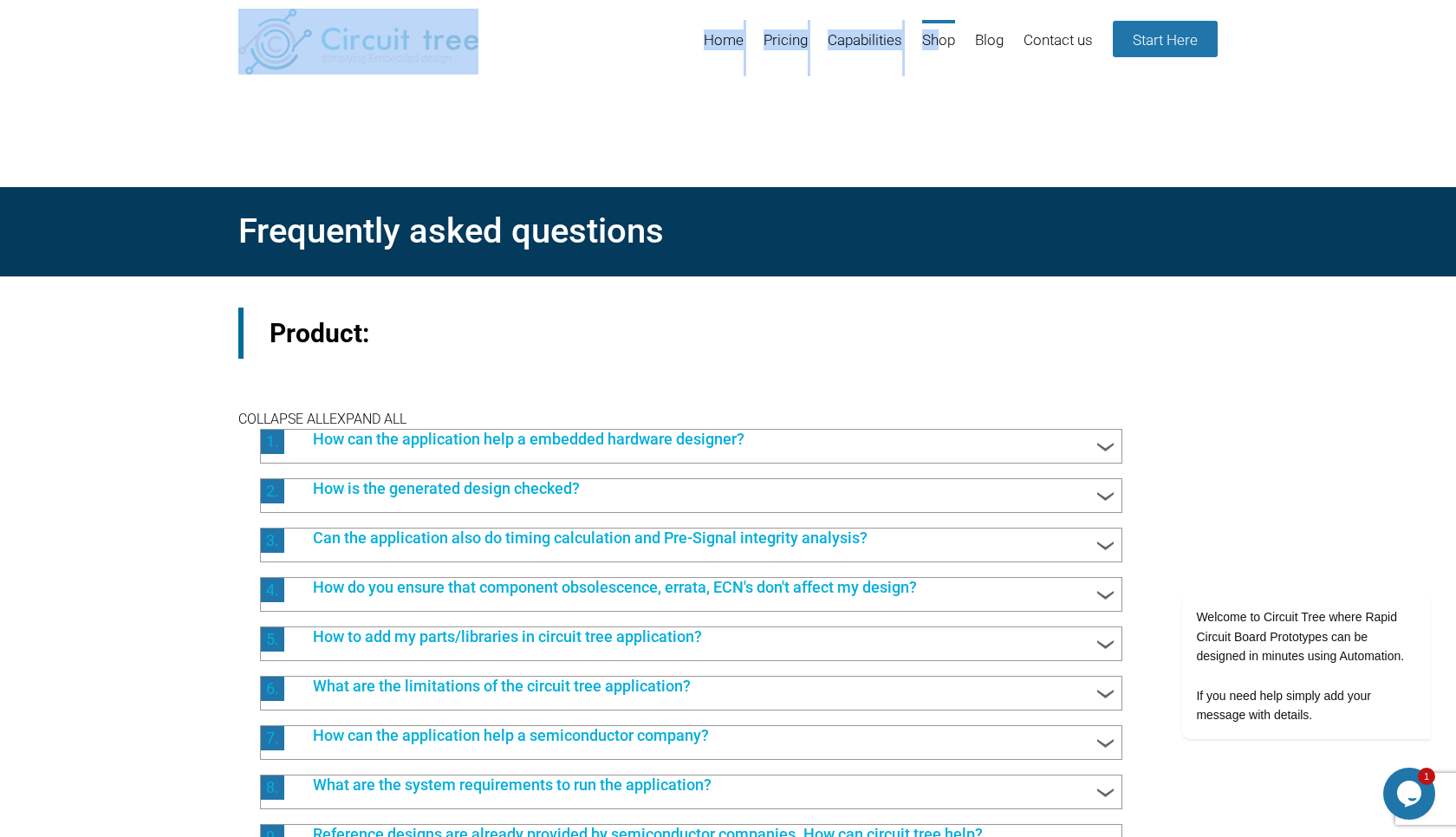
drag, startPoint x: 668, startPoint y: 27, endPoint x: 926, endPoint y: 38, distance: 258.2
click at [926, 38] on header "Menu Skip to content Home Pricing Capabilities Shop Blog Contact us Start Here" at bounding box center [728, 42] width 1456 height 85
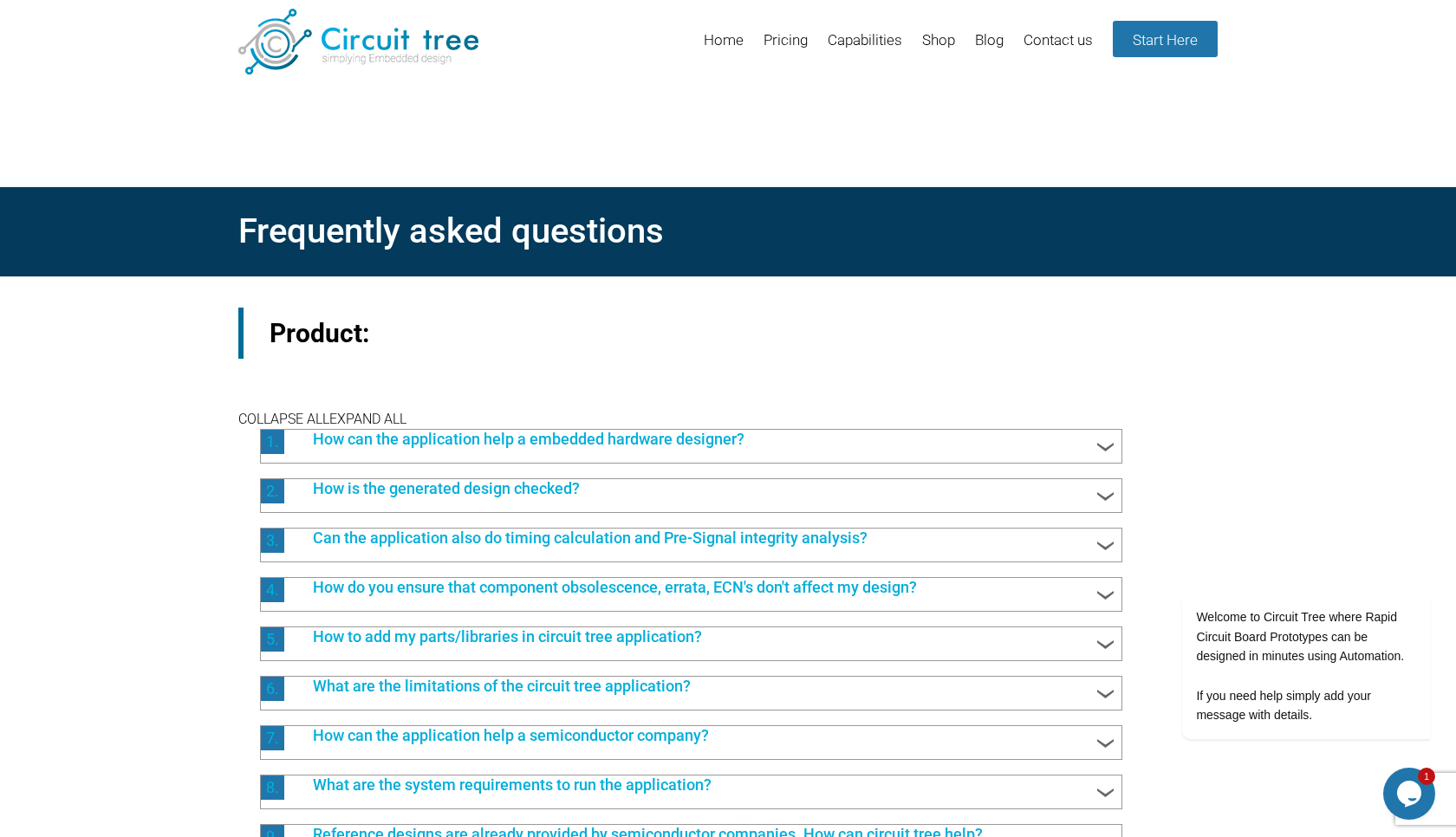
click at [765, 4] on header "Menu Skip to content Home Pricing Capabilities Shop Blog Contact us Start Here" at bounding box center [728, 42] width 1456 height 85
